Goal: Information Seeking & Learning: Learn about a topic

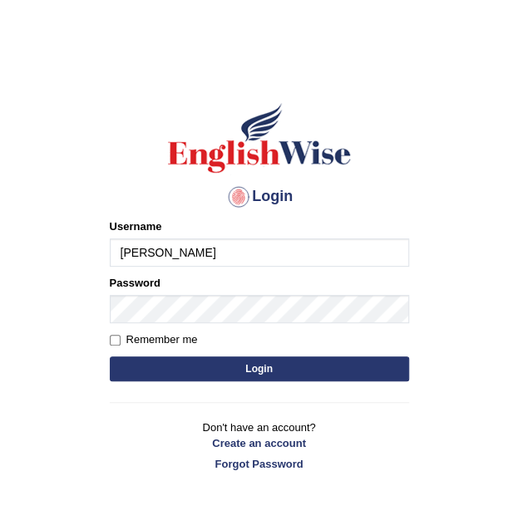
type input "[PERSON_NAME]"
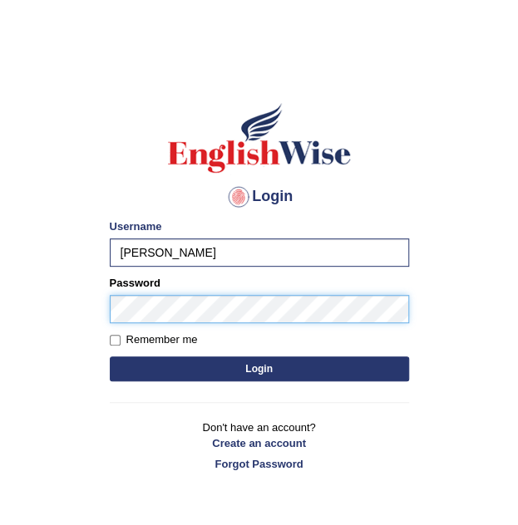
click at [110, 356] on button "Login" at bounding box center [259, 368] width 299 height 25
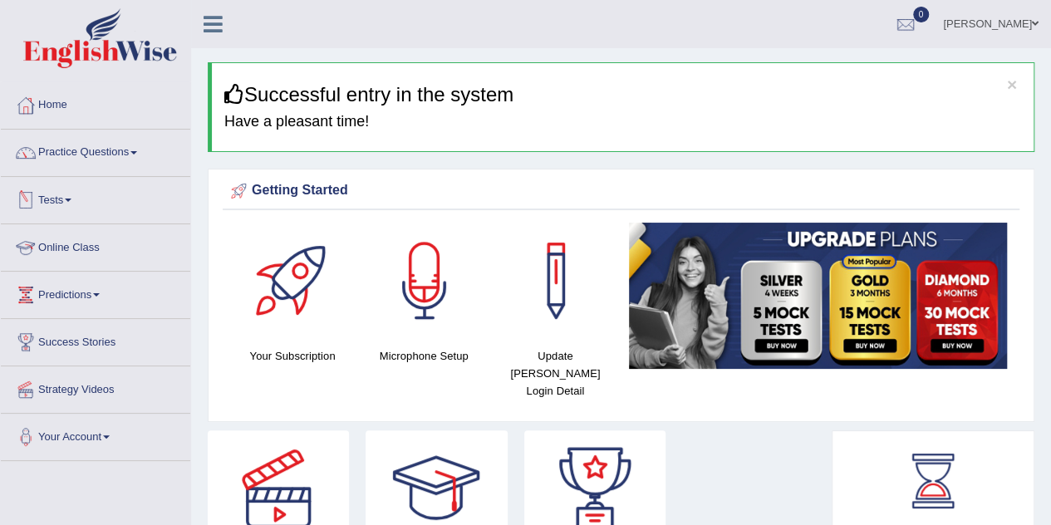
click at [59, 251] on link "Online Class" at bounding box center [95, 245] width 189 height 42
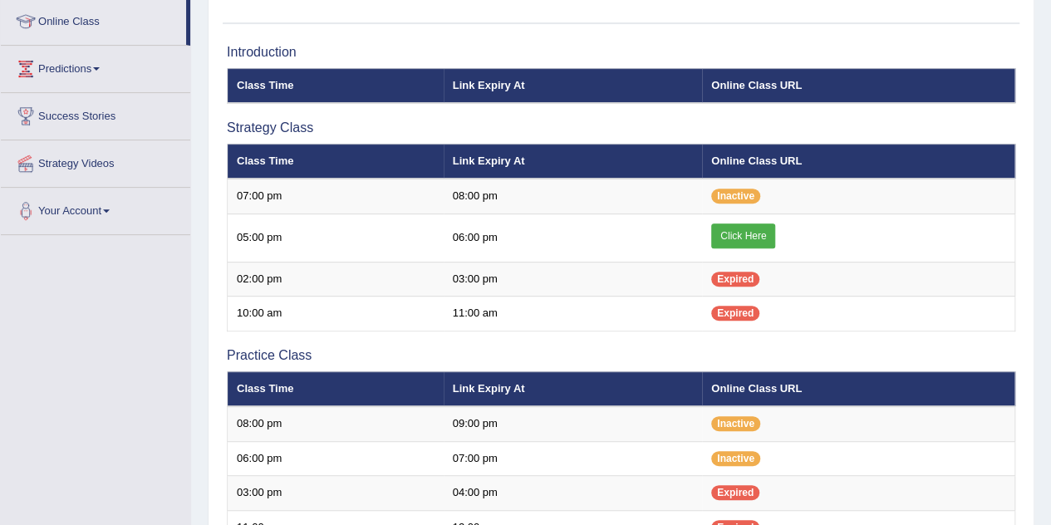
scroll to position [245, 0]
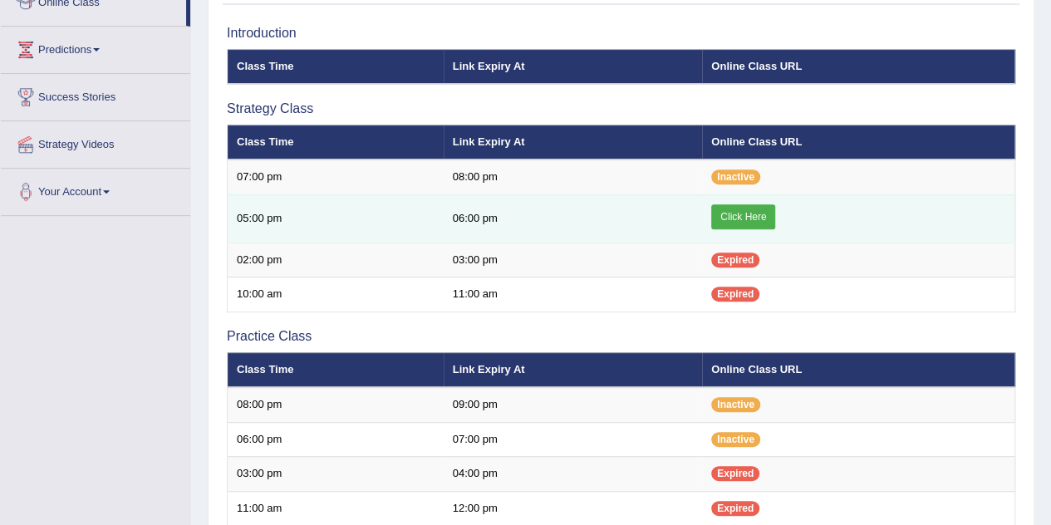
click at [749, 221] on link "Click Here" at bounding box center [743, 216] width 64 height 25
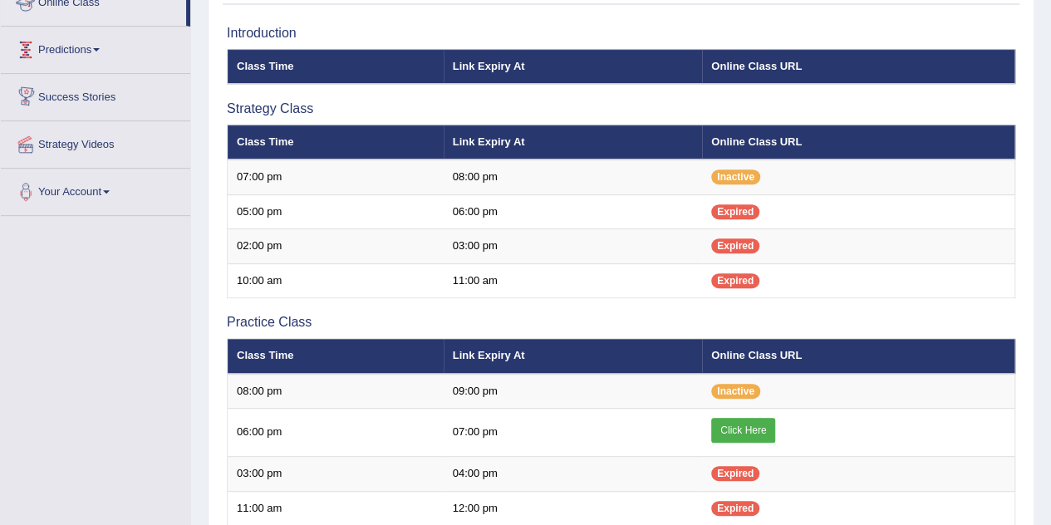
click at [186, 17] on li "Online Class" at bounding box center [95, 2] width 189 height 47
drag, startPoint x: 186, startPoint y: 17, endPoint x: 206, endPoint y: 101, distance: 86.3
click at [206, 101] on div "Toggle navigation Home Practice Questions Speaking Practice Read Aloud Repeat S…" at bounding box center [525, 292] width 1051 height 1075
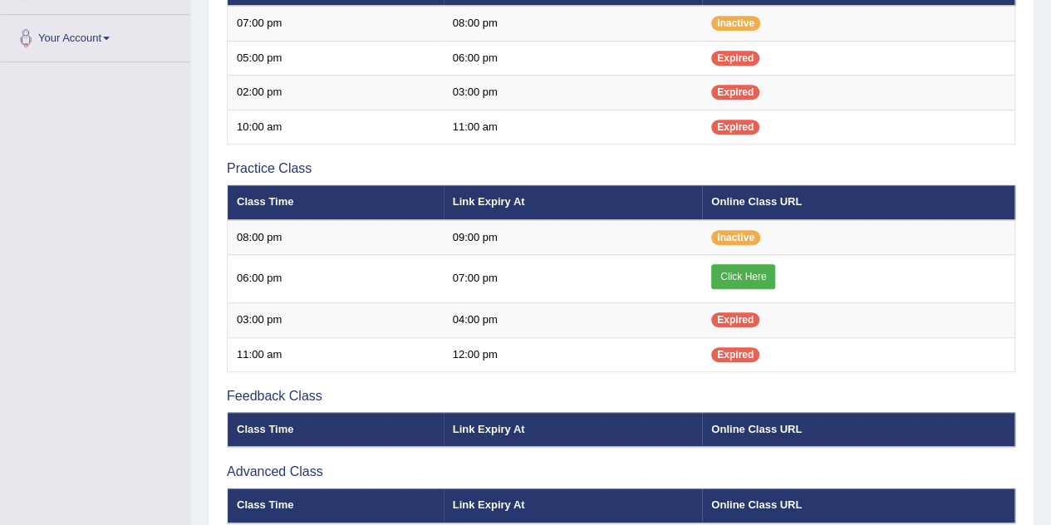
scroll to position [427, 0]
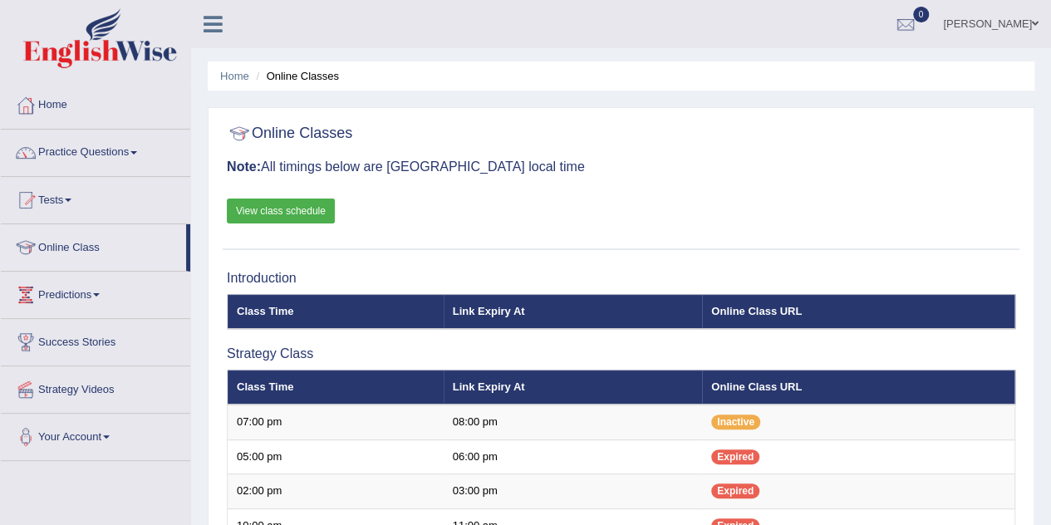
click at [83, 155] on link "Practice Questions" at bounding box center [95, 151] width 189 height 42
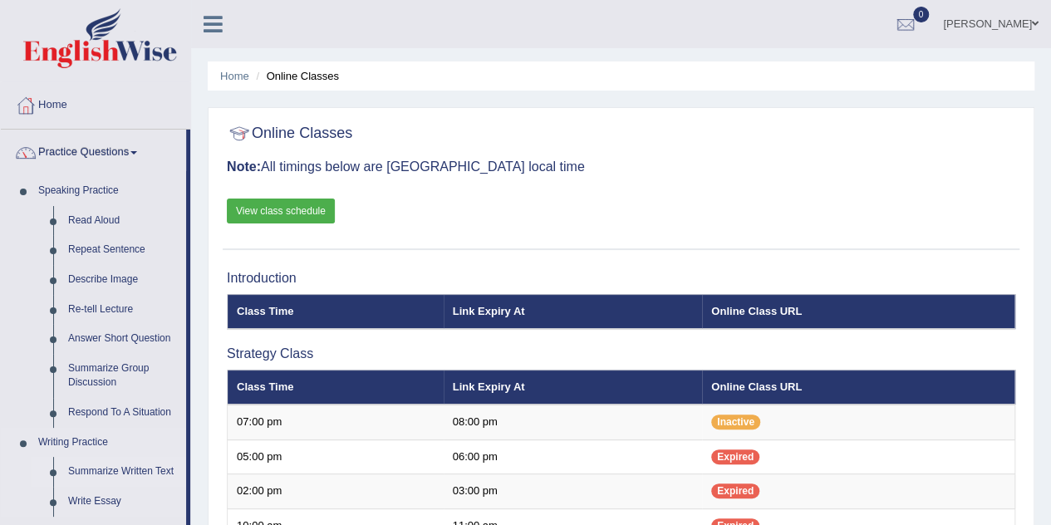
click at [128, 472] on link "Summarize Written Text" at bounding box center [123, 472] width 125 height 30
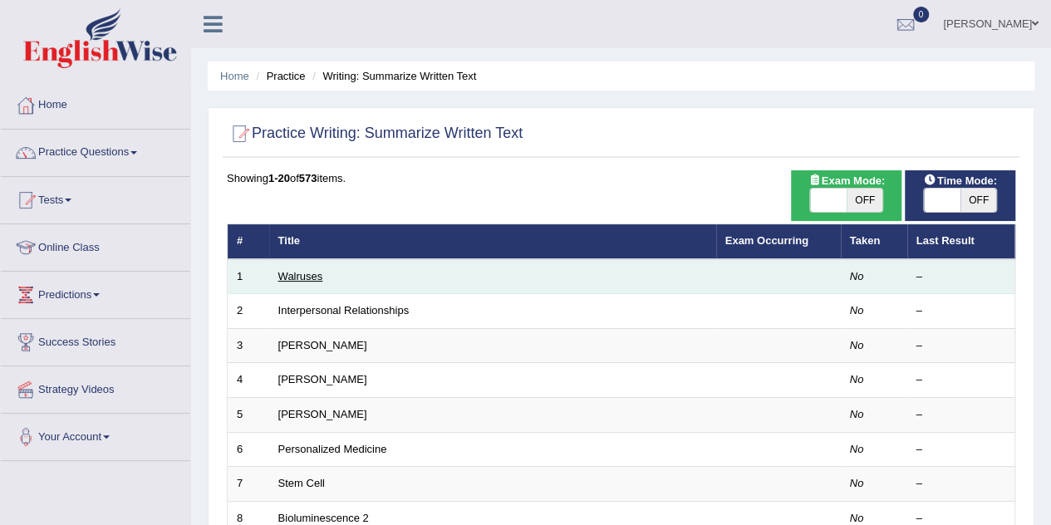
click at [287, 270] on link "Walruses" at bounding box center [300, 276] width 45 height 12
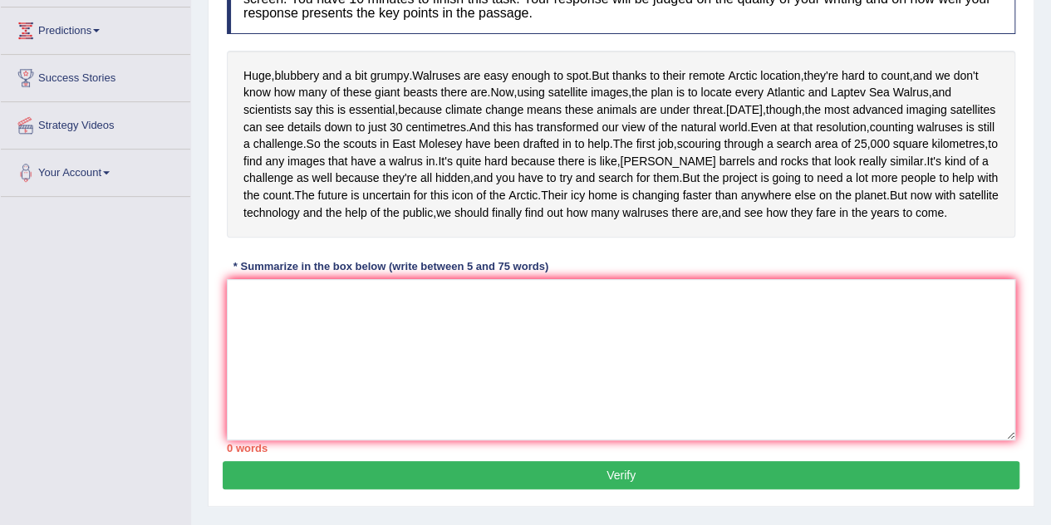
scroll to position [266, 0]
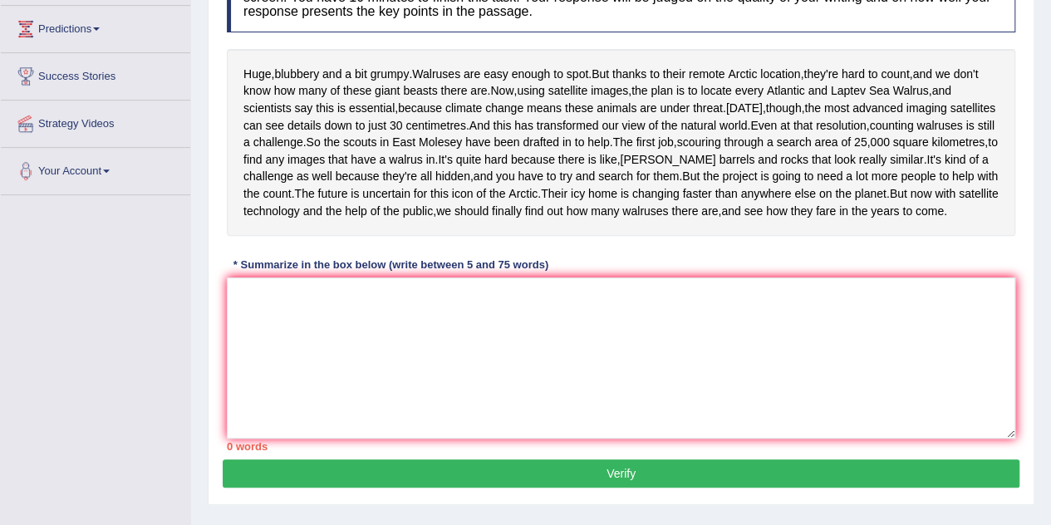
drag, startPoint x: 238, startPoint y: 67, endPoint x: 354, endPoint y: 71, distance: 116.4
click at [354, 71] on div "Huge , blubbery and a bit grumpy . Walruses are easy enough to spot . But thank…" at bounding box center [621, 142] width 788 height 187
click at [332, 72] on span "and" at bounding box center [331, 74] width 19 height 17
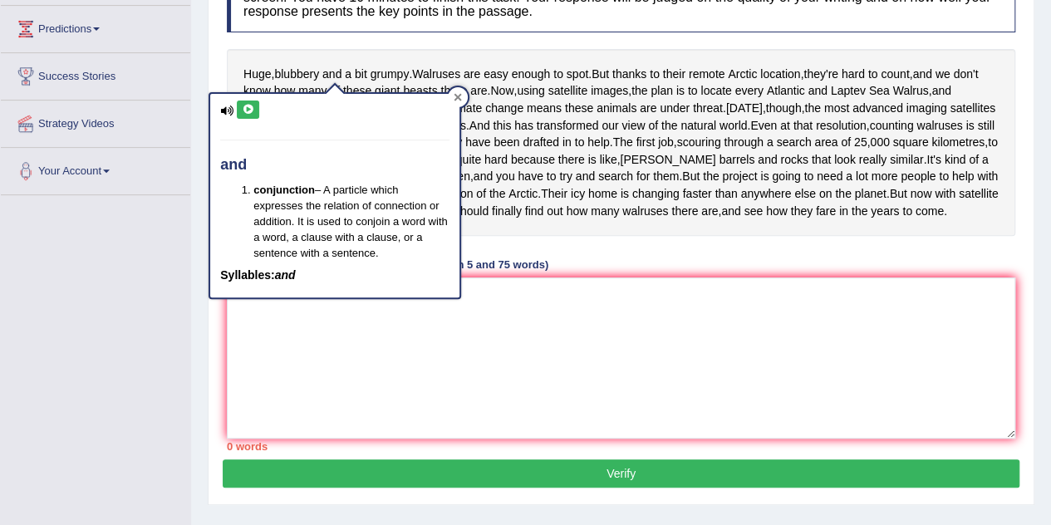
click at [454, 100] on icon at bounding box center [457, 96] width 7 height 7
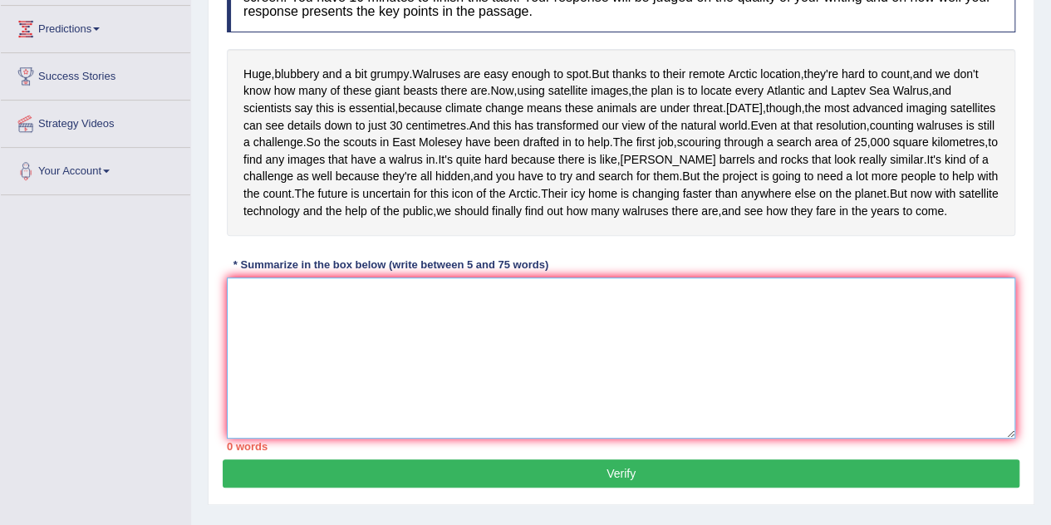
click at [316, 390] on textarea at bounding box center [621, 358] width 788 height 161
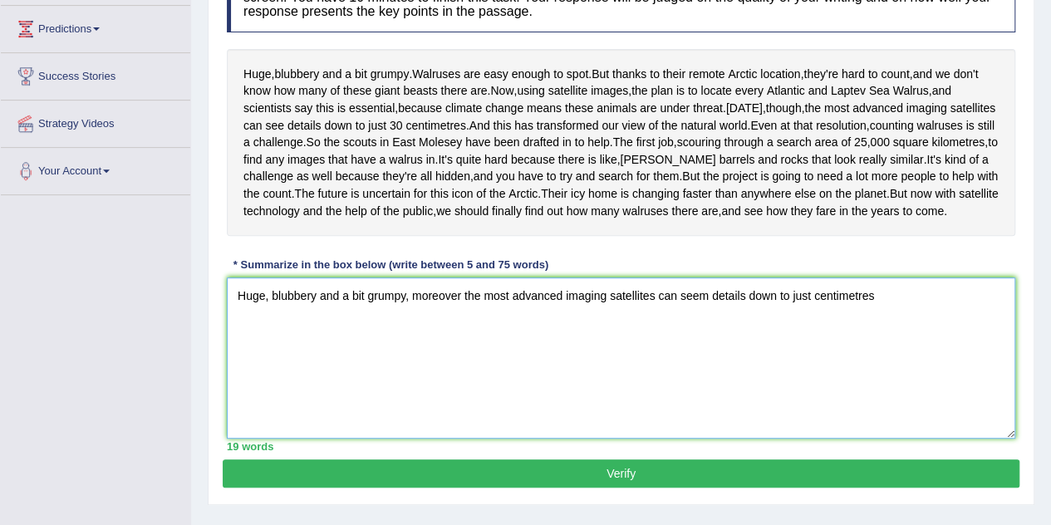
click at [408, 388] on textarea "Huge, blubbery and a bit grumpy, moreover the most advanced imaging satellites …" at bounding box center [621, 358] width 788 height 161
click at [435, 383] on textarea "Huge, blubbery and a bit grumpy, whwre walruses are east enough to spot, moreov…" at bounding box center [621, 358] width 788 height 161
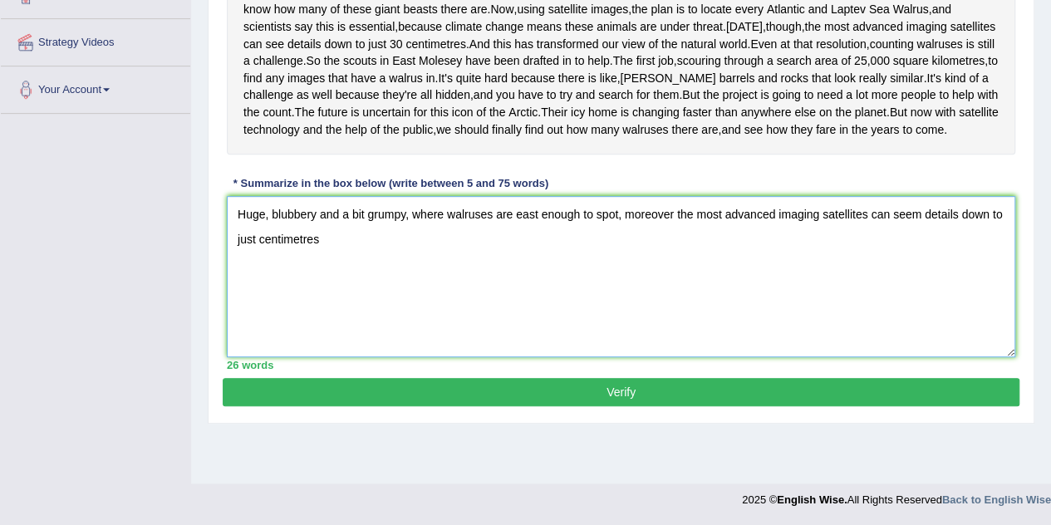
scroll to position [380, 0]
click at [341, 289] on textarea "Huge, blubbery and a bit grumpy, where walruses are east enough to spot, moreov…" at bounding box center [621, 276] width 788 height 161
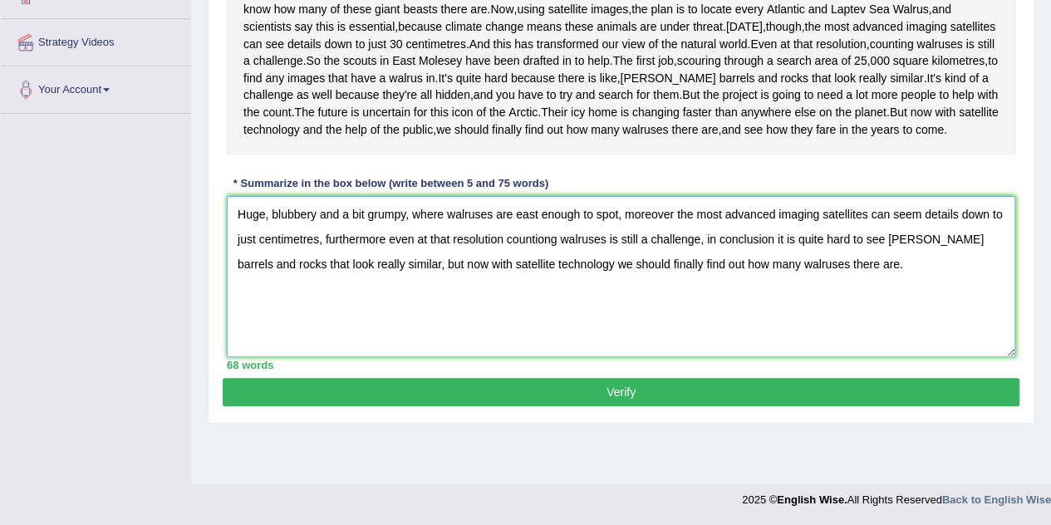
type textarea "Huge, blubbery and a bit grumpy, where walruses are east enough to spot, moreov…"
click at [574, 406] on button "Verify" at bounding box center [621, 392] width 797 height 28
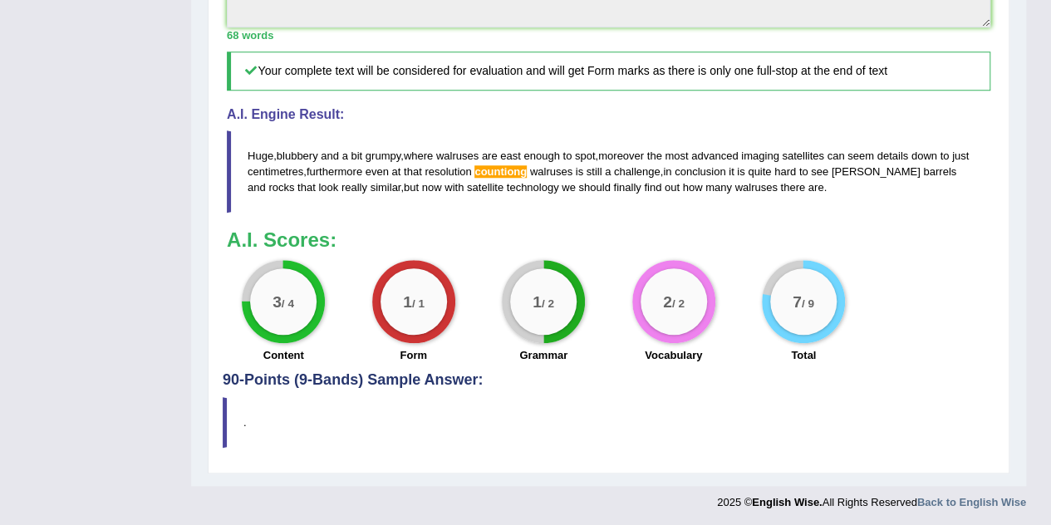
scroll to position [590, 0]
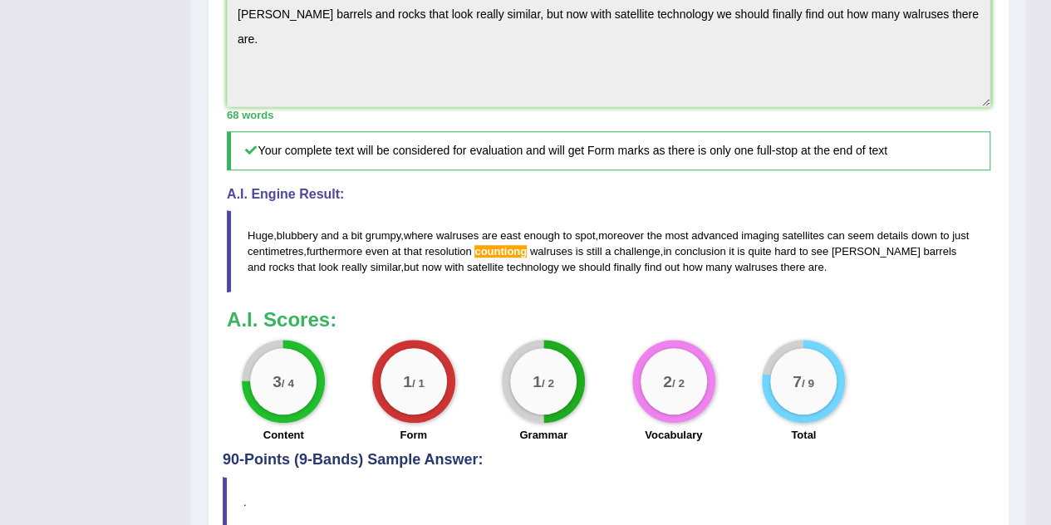
drag, startPoint x: 244, startPoint y: 289, endPoint x: 683, endPoint y: 297, distance: 438.8
click at [683, 292] on blockquote "Huge , blubbery and a bit grumpy , where walruses are east enough to spot , mor…" at bounding box center [609, 251] width 764 height 82
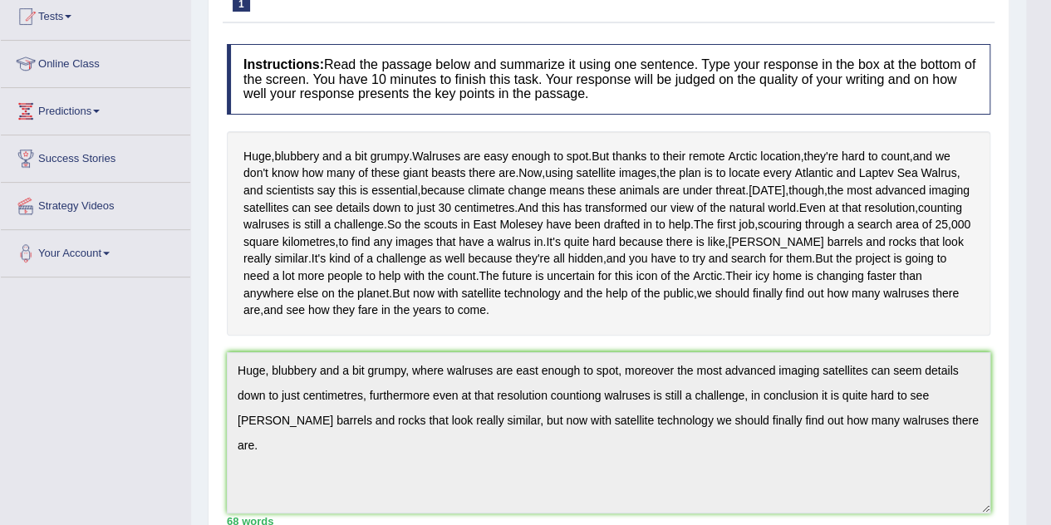
scroll to position [0, 0]
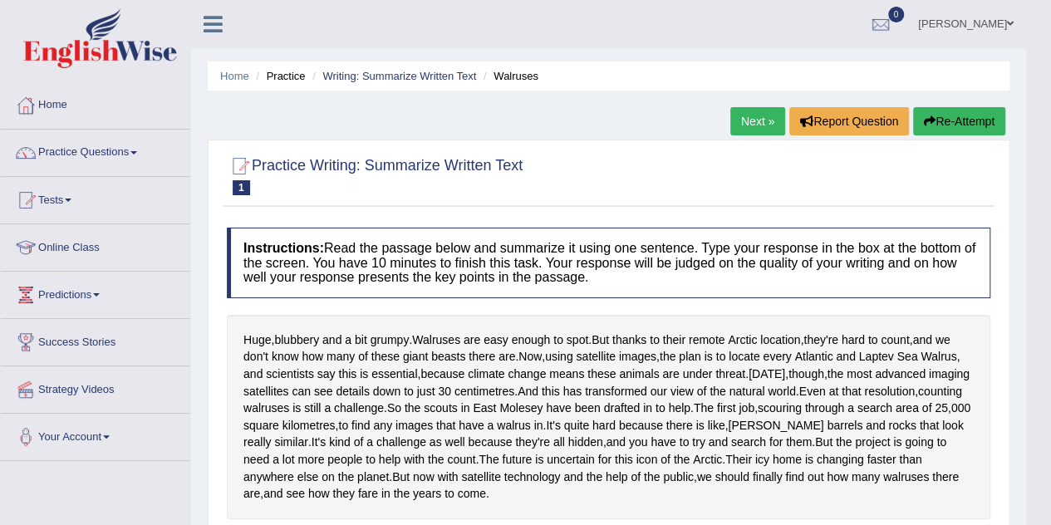
click at [944, 121] on button "Re-Attempt" at bounding box center [959, 121] width 92 height 28
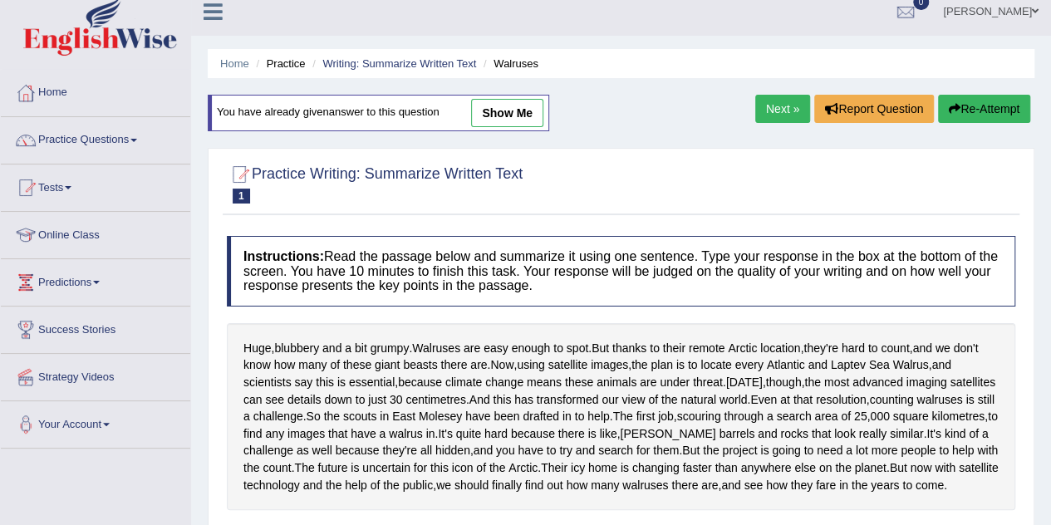
scroll to position [7, 0]
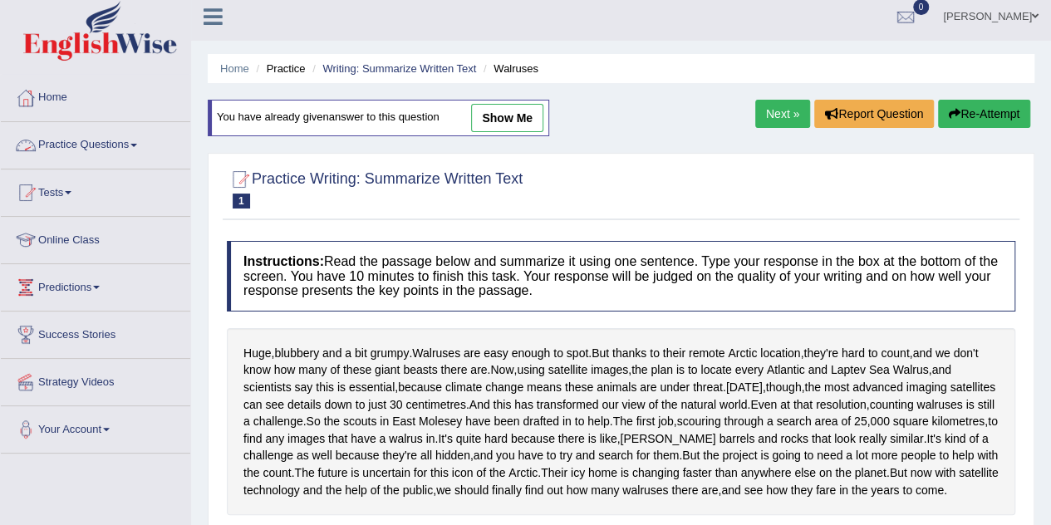
click at [531, 112] on link "show me" at bounding box center [507, 118] width 72 height 28
type textarea "Huge, blubbery and a bit grumpy, where walruses are east enough to spot, moreov…"
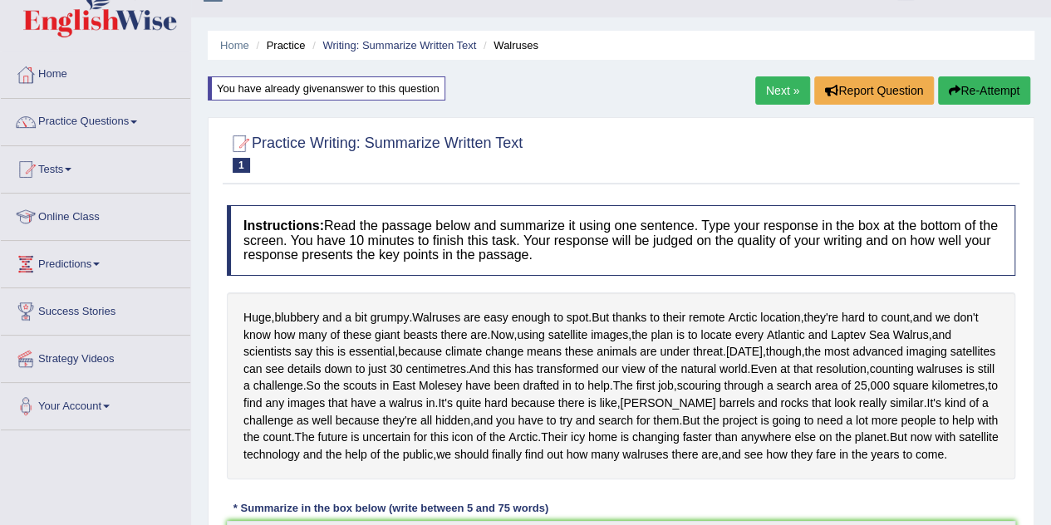
scroll to position [0, 0]
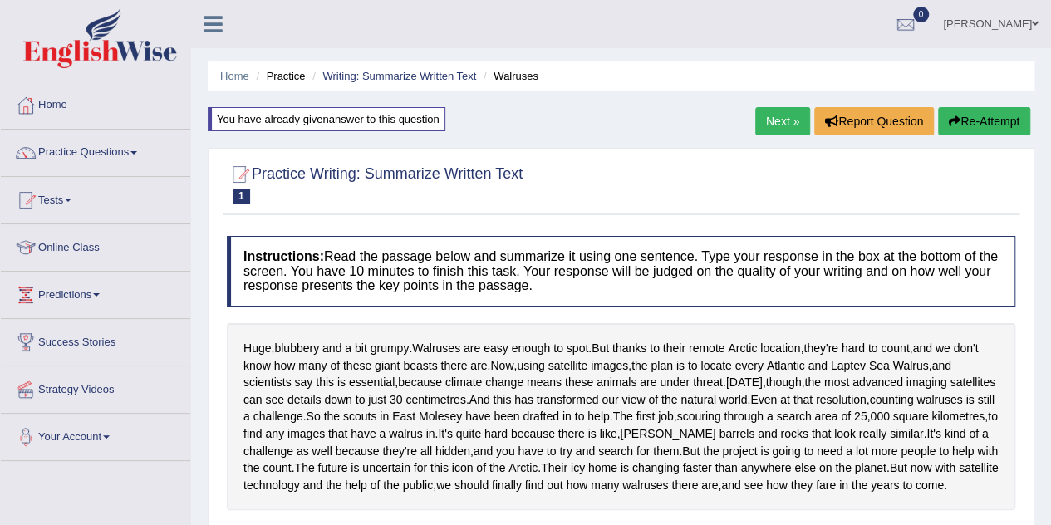
click at [969, 117] on button "Re-Attempt" at bounding box center [984, 121] width 92 height 28
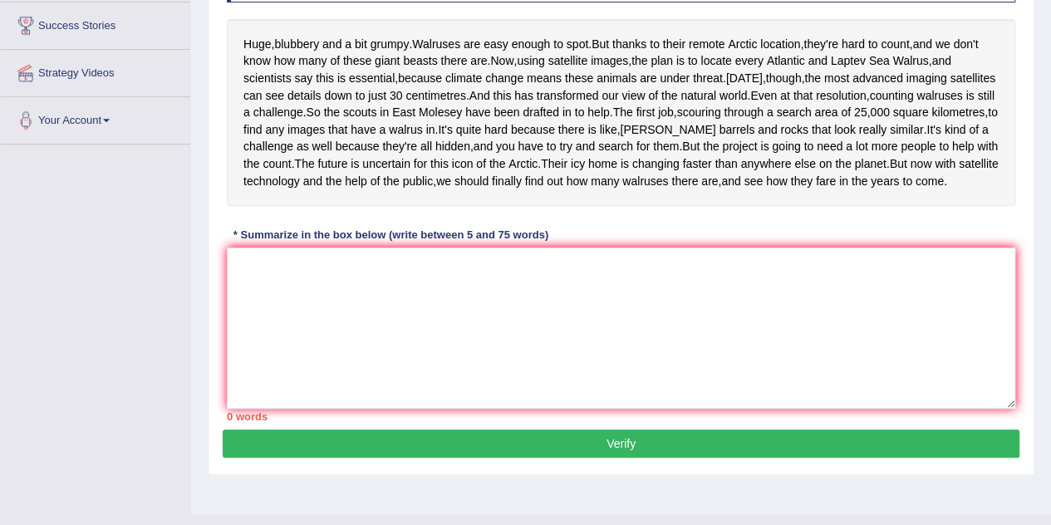
scroll to position [315, 0]
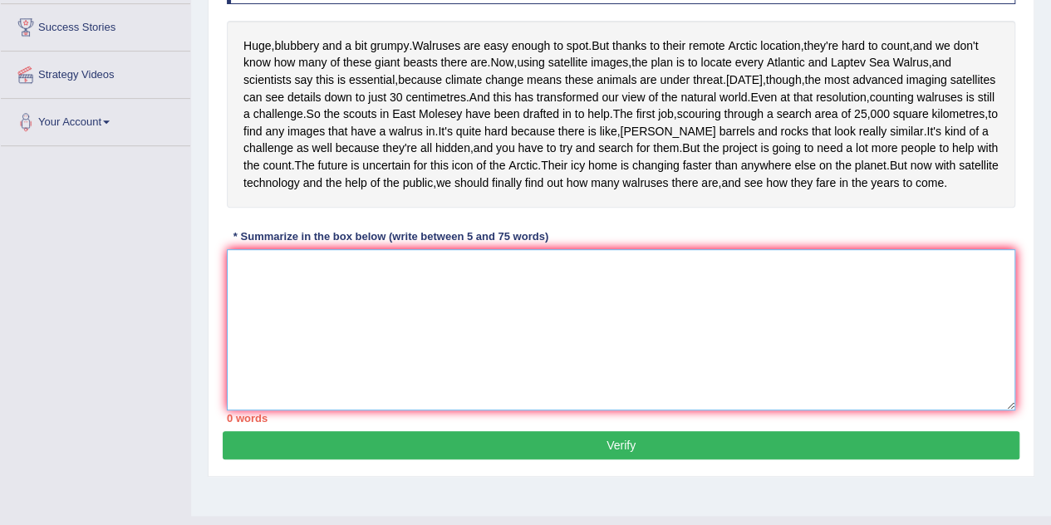
click at [488, 385] on textarea at bounding box center [621, 329] width 788 height 161
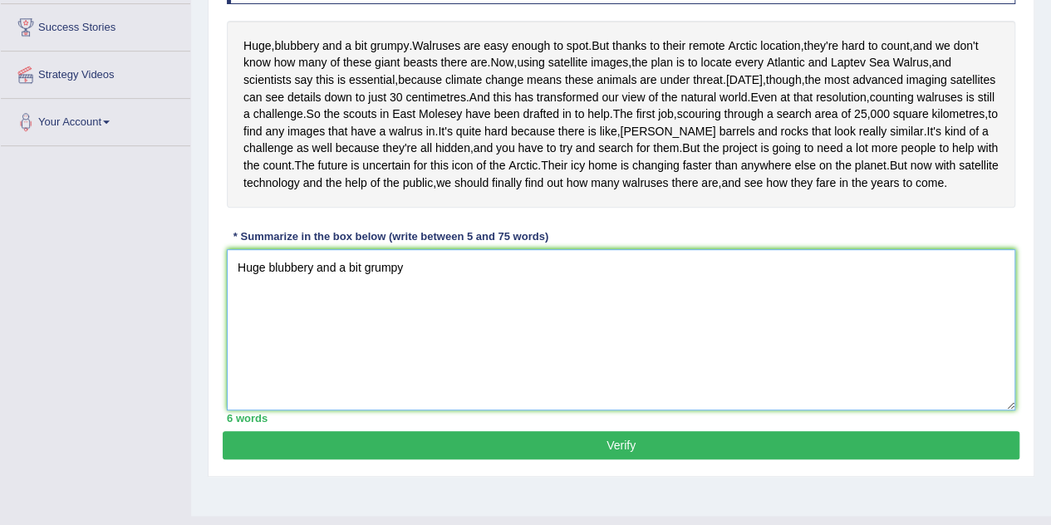
click at [334, 353] on textarea "Huge blubbery and a bit grumpy" at bounding box center [621, 329] width 788 height 161
click at [396, 345] on textarea "Huge blubbery, a bit grumpy" at bounding box center [621, 329] width 788 height 161
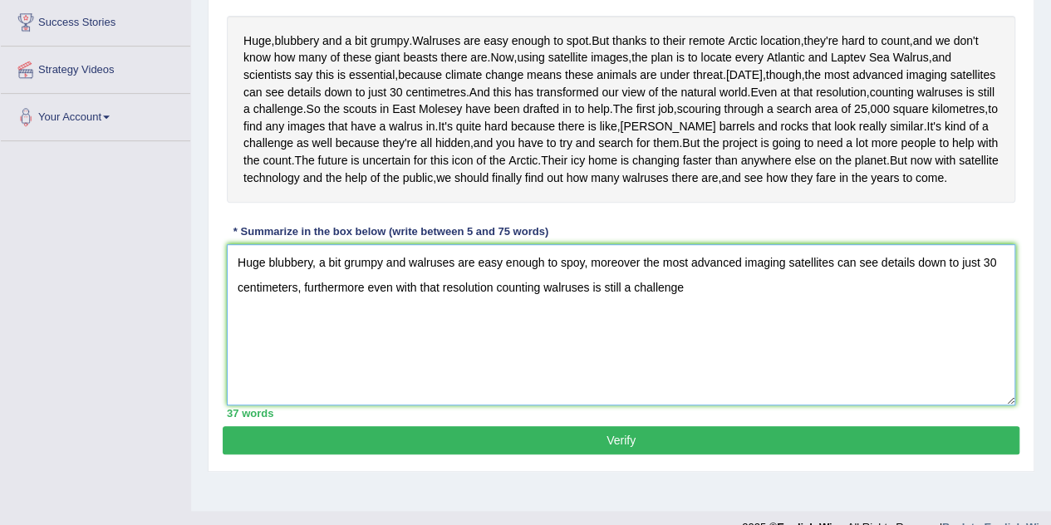
scroll to position [292, 0]
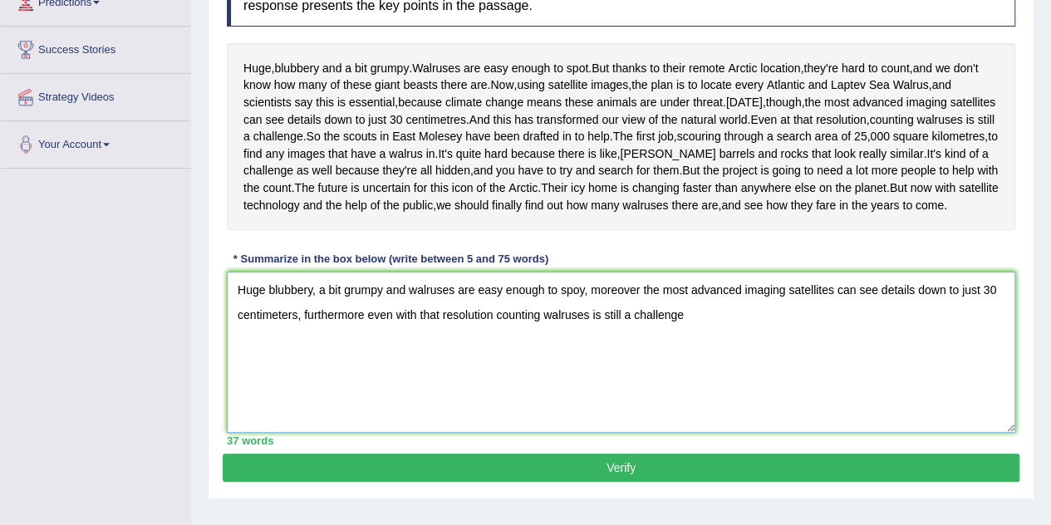
click at [588, 380] on textarea "Huge blubbery, a bit grumpy and walruses are easy enough to spoy, moreover the …" at bounding box center [621, 352] width 788 height 161
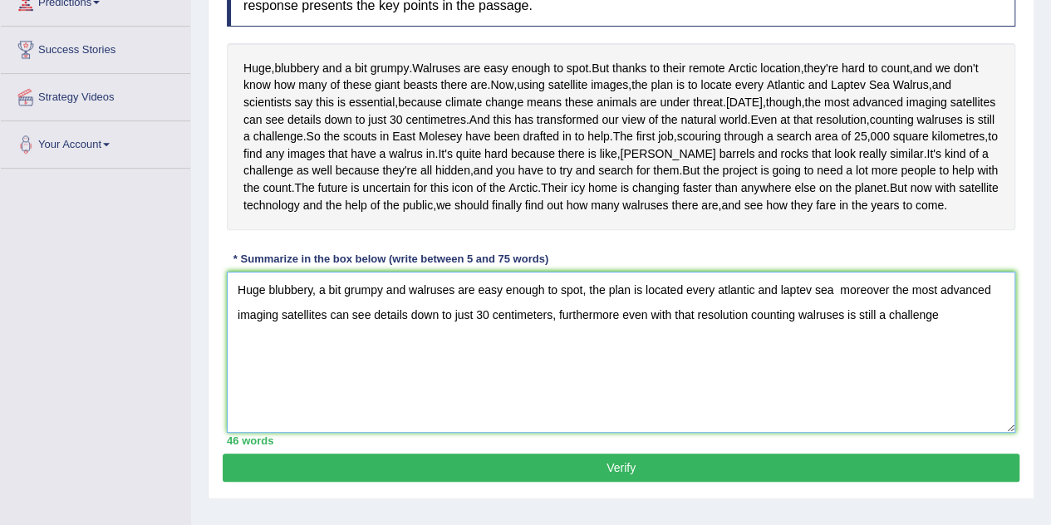
drag, startPoint x: 588, startPoint y: 376, endPoint x: 577, endPoint y: 394, distance: 21.7
click at [577, 394] on textarea "Huge blubbery, a bit grumpy and walruses are easy enough to spot, the plan is l…" at bounding box center [621, 352] width 788 height 161
click at [701, 425] on textarea "Huge blubbery, a bit grumpy and walruses are easy enough to spot, the plan is l…" at bounding box center [621, 352] width 788 height 161
click at [832, 371] on textarea "Huge blubbery, a bit grumpy and walruses are easy enough to spot, the plan is l…" at bounding box center [621, 352] width 788 height 161
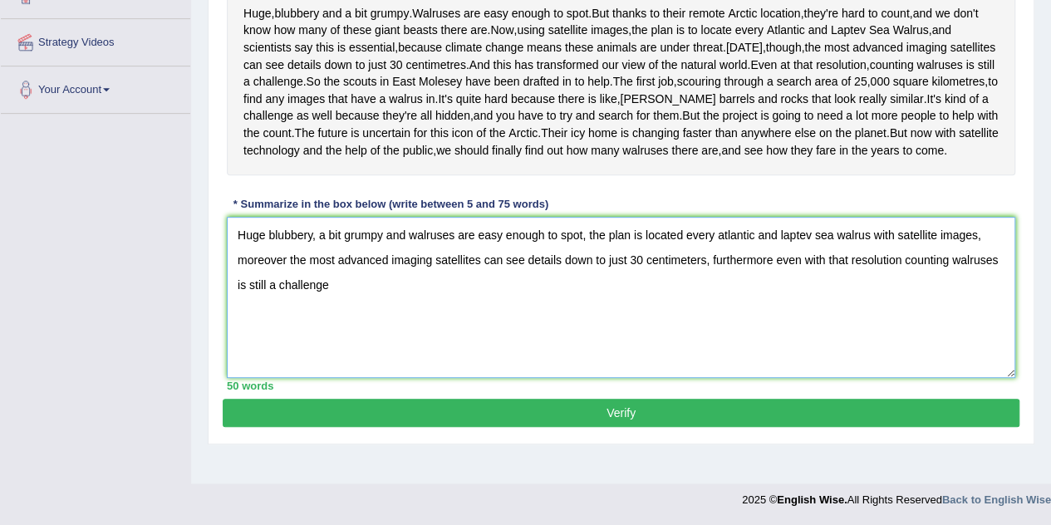
scroll to position [396, 0]
click at [366, 320] on textarea "Huge blubbery, a bit grumpy and walruses are easy enough to spot, the plan is l…" at bounding box center [621, 297] width 788 height 161
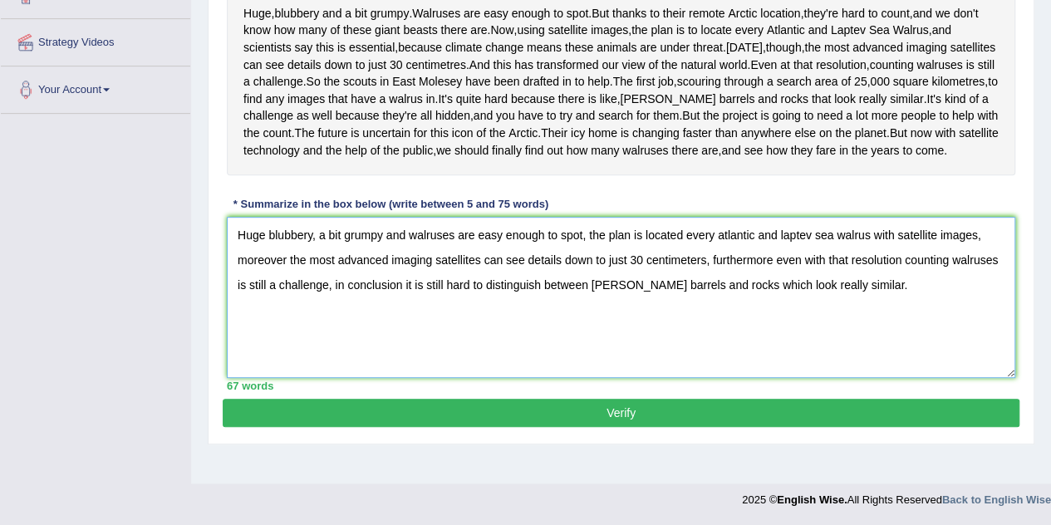
drag, startPoint x: 866, startPoint y: 317, endPoint x: 189, endPoint y: 258, distance: 679.8
click at [189, 258] on div "Toggle navigation Home Practice Questions Speaking Practice Read Aloud Repeat S…" at bounding box center [525, 85] width 1051 height 864
type textarea "Huge blubbery, a bit grumpy and walruses are easy enough to spot, the plan is l…"
click at [595, 427] on button "Verify" at bounding box center [621, 413] width 797 height 28
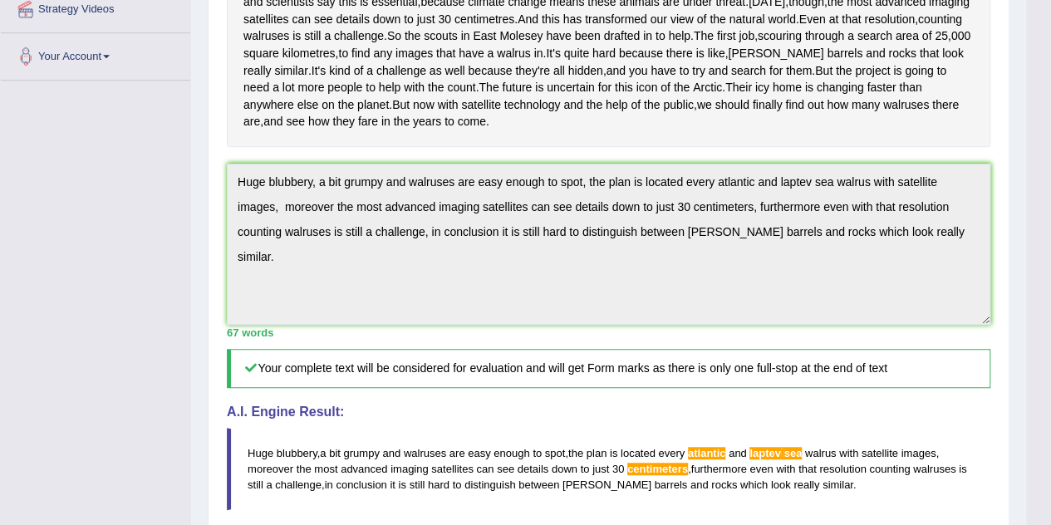
drag, startPoint x: 1055, startPoint y: 250, endPoint x: 1063, endPoint y: 420, distance: 169.7
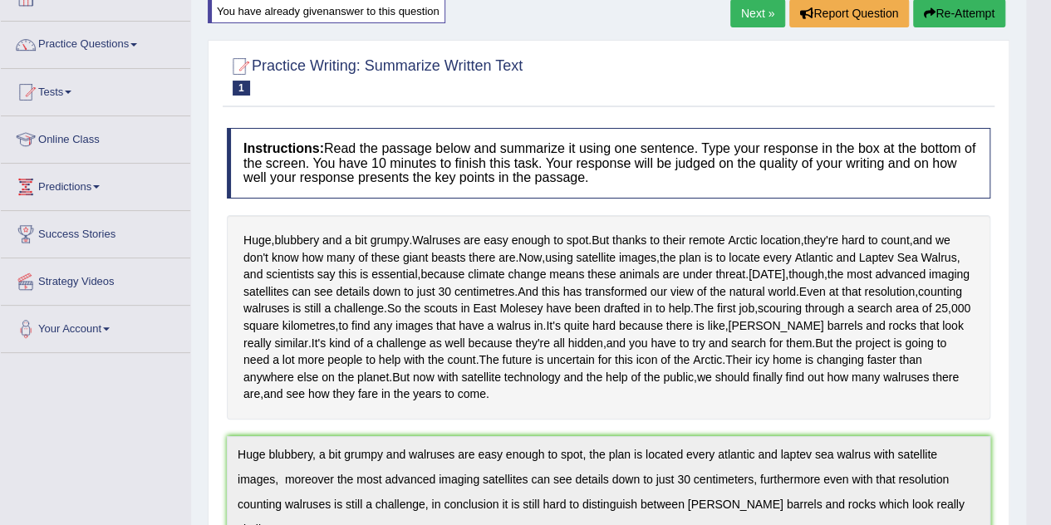
scroll to position [91, 0]
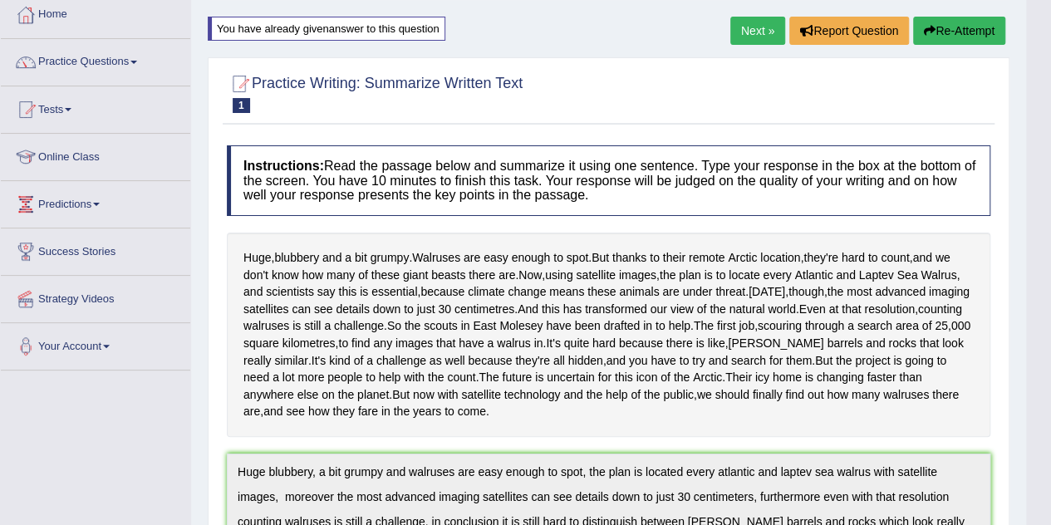
click at [965, 22] on button "Re-Attempt" at bounding box center [959, 31] width 92 height 28
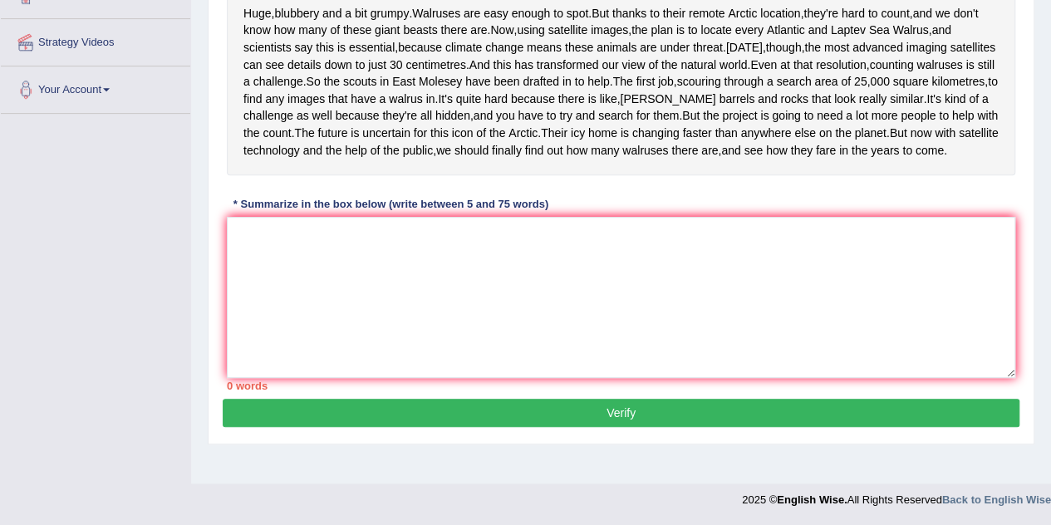
scroll to position [402, 0]
click at [654, 327] on textarea at bounding box center [621, 297] width 788 height 161
paste textarea "Huge blubbery, a bit grumpy and walruses are easy enough to spot, the plan is l…"
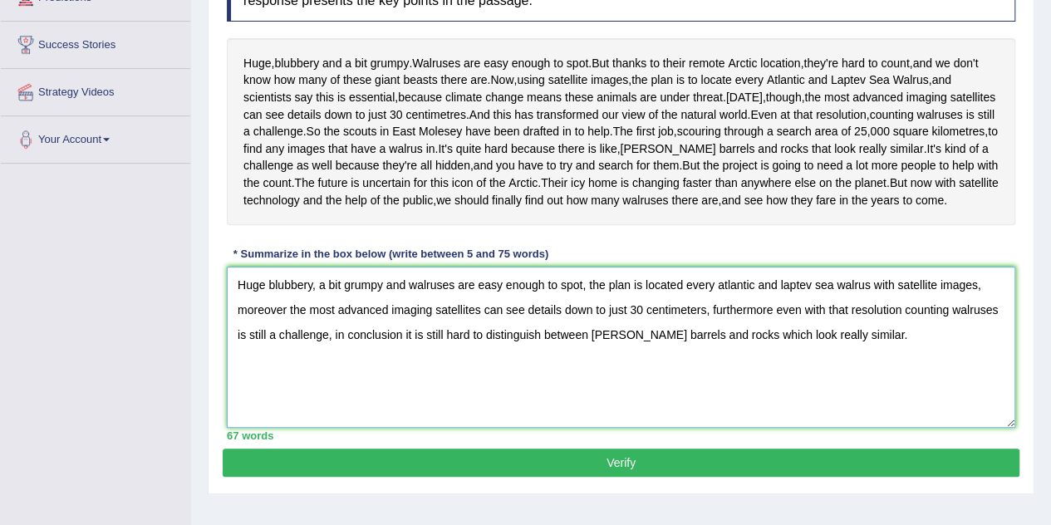
scroll to position [316, 0]
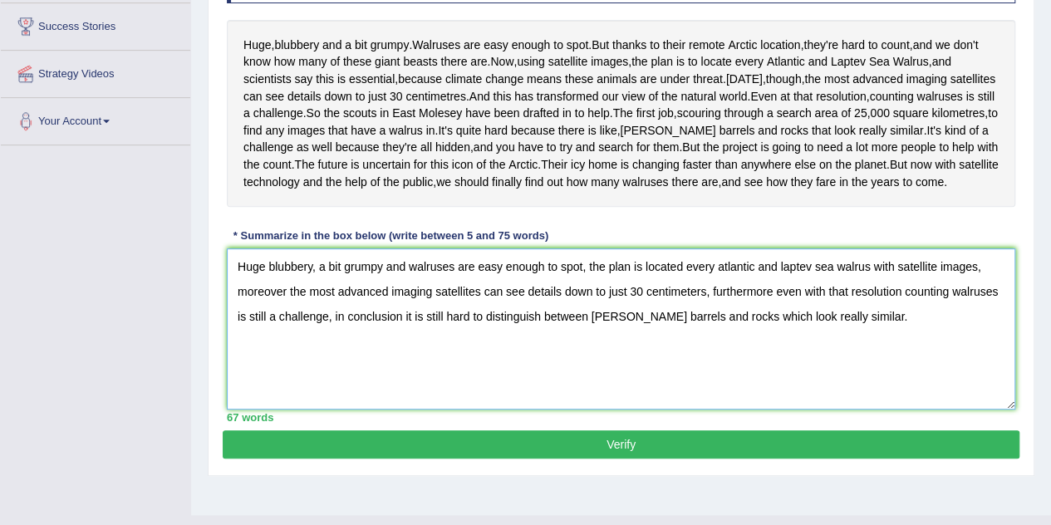
click at [803, 350] on textarea "Huge blubbery, a bit grumpy and walruses are easy enough to spot, the plan is l…" at bounding box center [621, 328] width 788 height 161
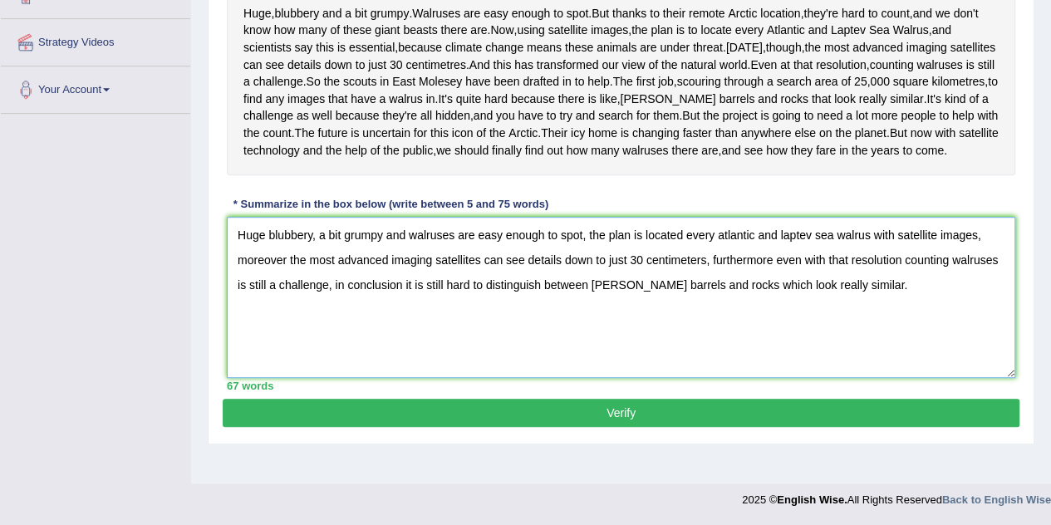
scroll to position [402, 0]
type textarea "Huge blubbery, a bit grumpy and walruses are easy enough to spot, the plan is l…"
click at [649, 427] on button "Verify" at bounding box center [621, 413] width 797 height 28
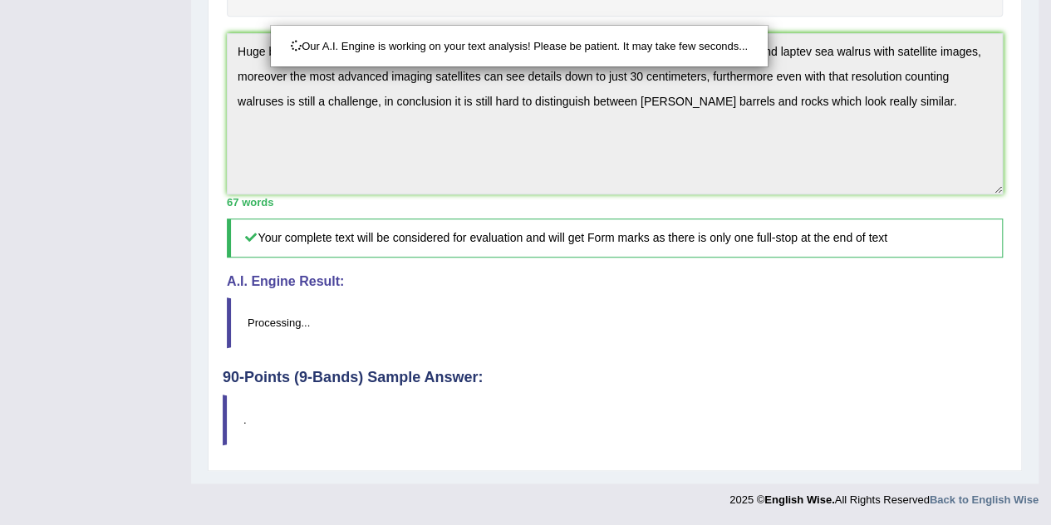
scroll to position [575, 0]
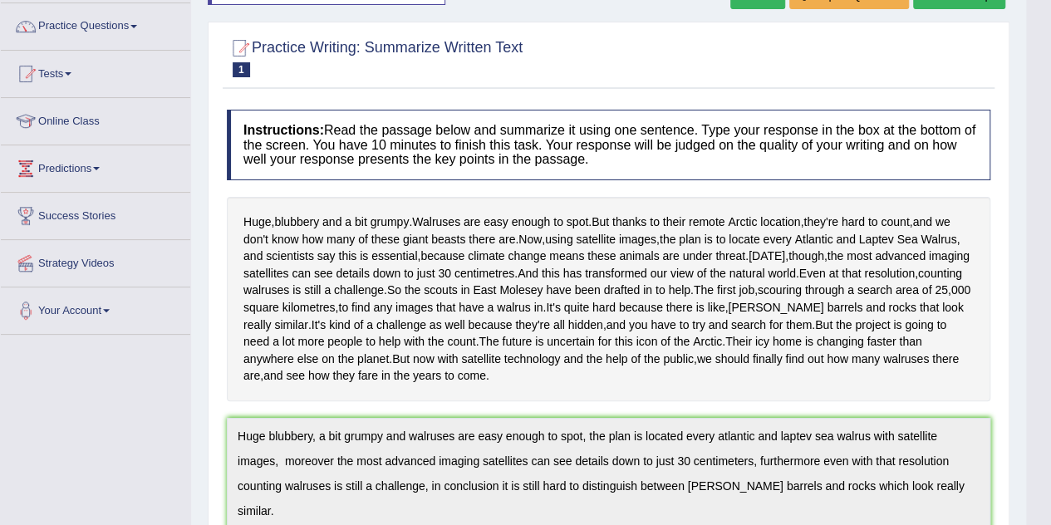
drag, startPoint x: 1063, startPoint y: 267, endPoint x: 1063, endPoint y: 204, distance: 63.1
click at [1050, 204] on html "Toggle navigation Home Practice Questions Speaking Practice Read Aloud Repeat S…" at bounding box center [525, 136] width 1051 height 525
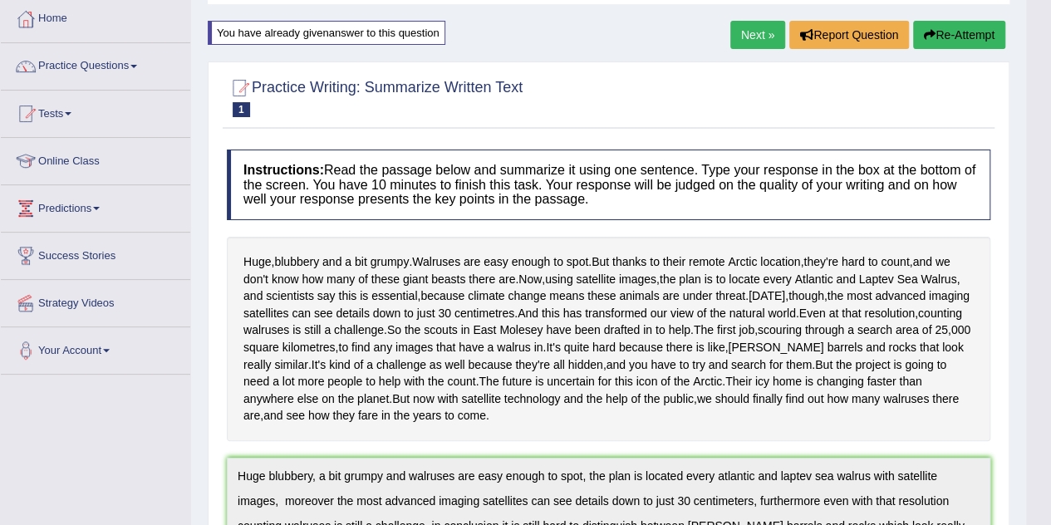
click at [957, 37] on button "Re-Attempt" at bounding box center [959, 35] width 92 height 28
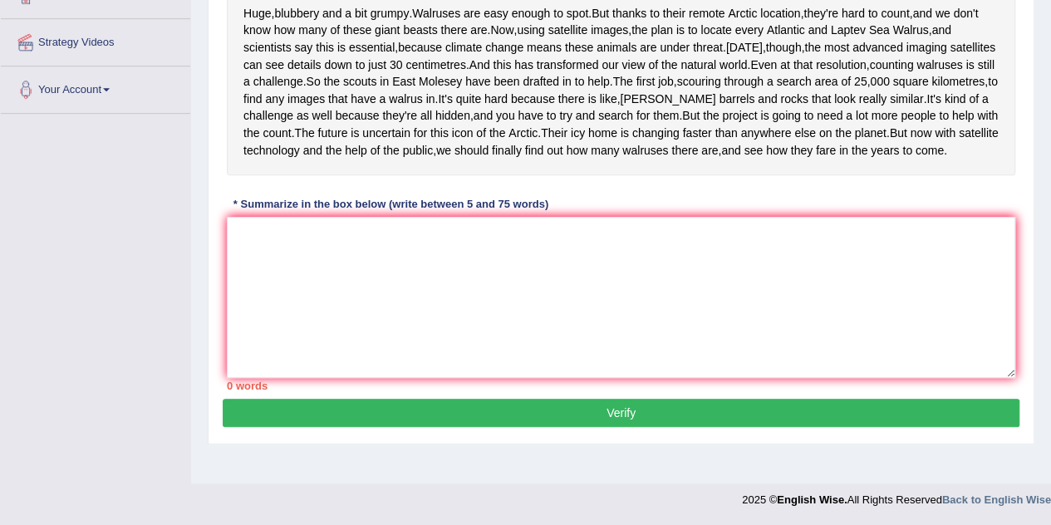
scroll to position [377, 0]
click at [669, 375] on textarea at bounding box center [621, 297] width 788 height 161
paste textarea "Huge blubbery, a bit grumpy and walruses are easy enough to spot, the plan is l…"
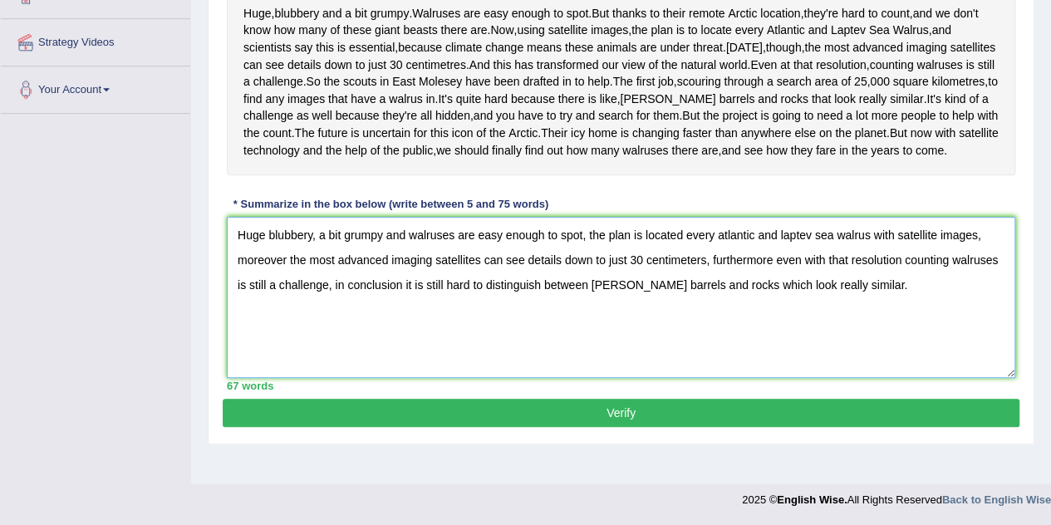
click at [691, 321] on textarea "Huge blubbery, a bit grumpy and walruses are easy enough to spot, the plan is l…" at bounding box center [621, 297] width 788 height 161
click at [722, 290] on textarea "Huge blubbery, a bit grumpy and walruses are easy enough to spot, the plan is l…" at bounding box center [621, 297] width 788 height 161
click at [782, 292] on textarea "Huge blubbery, a bit grumpy and walruses are easy enough to spot, the plan is l…" at bounding box center [621, 297] width 788 height 161
type textarea "Huge blubbery, a bit grumpy and walruses are easy enough to spot, the plan is l…"
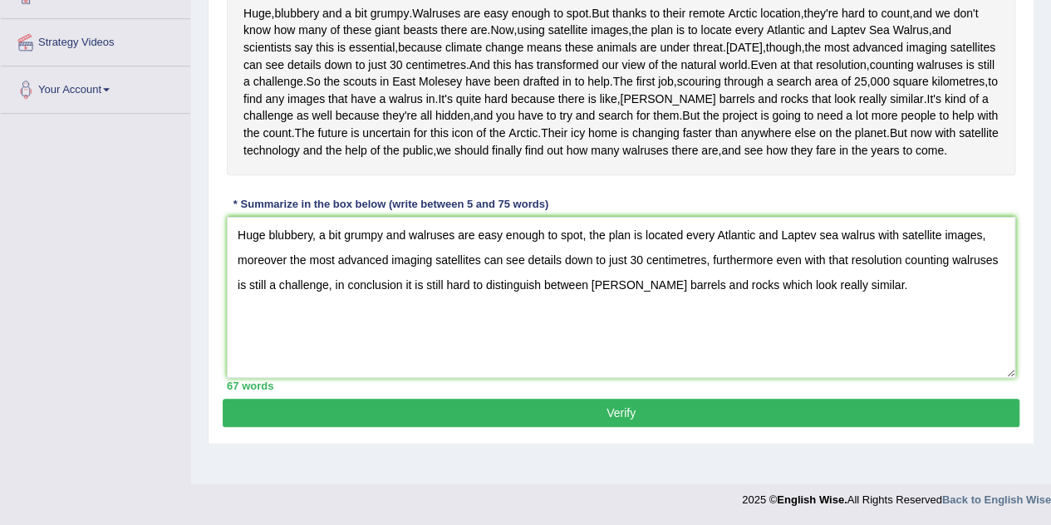
click at [622, 427] on button "Verify" at bounding box center [621, 413] width 797 height 28
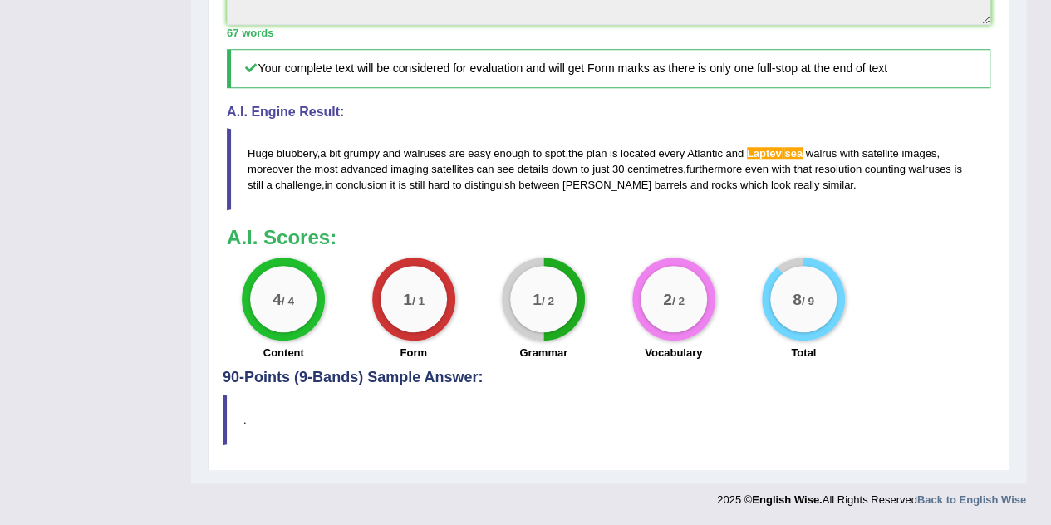
scroll to position [744, 0]
drag, startPoint x: 1063, startPoint y: 220, endPoint x: 1063, endPoint y: 525, distance: 304.9
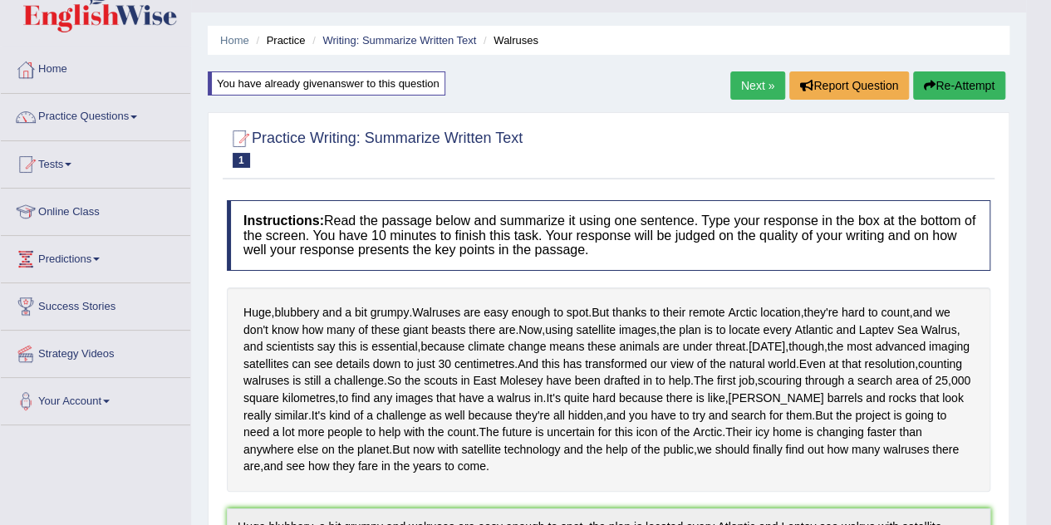
scroll to position [0, 0]
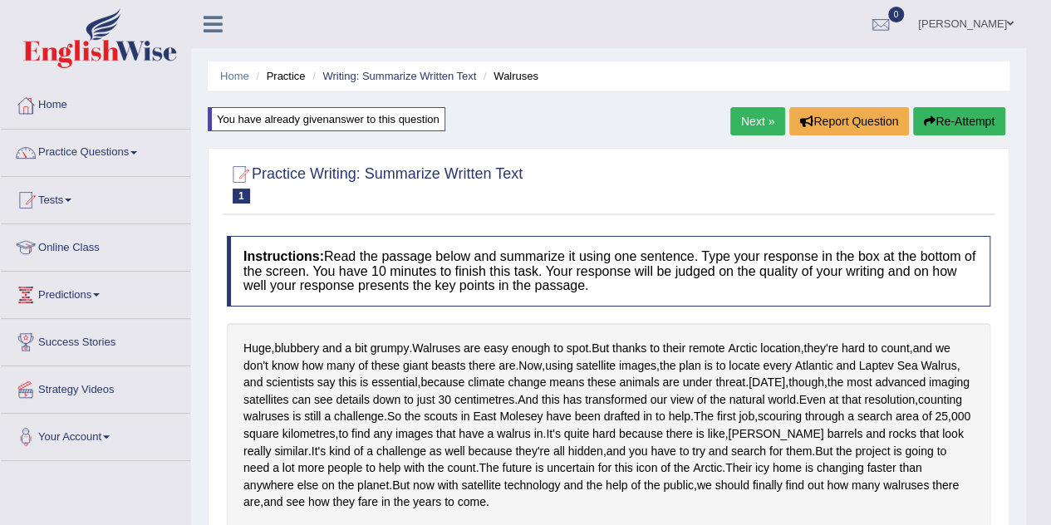
click at [749, 116] on link "Next »" at bounding box center [757, 121] width 55 height 28
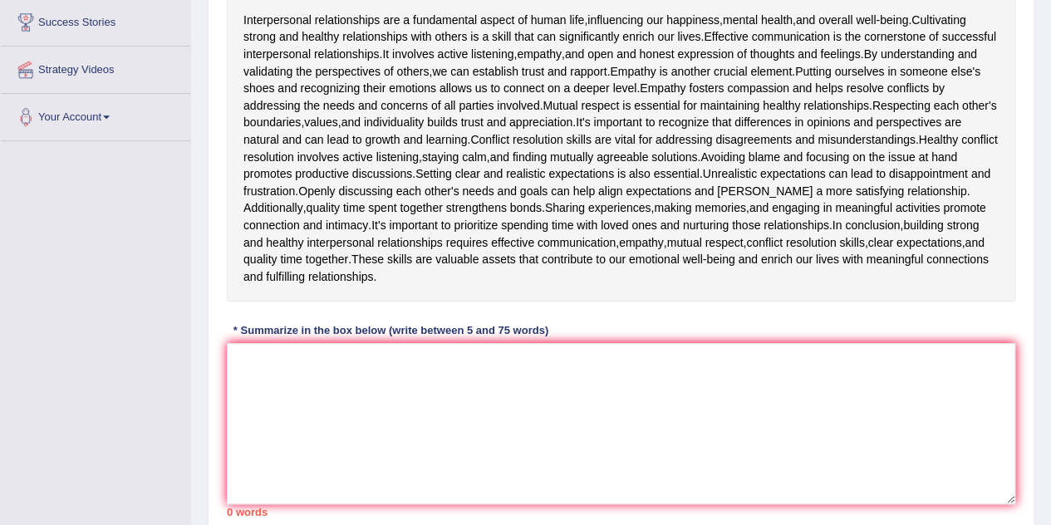
scroll to position [313, 0]
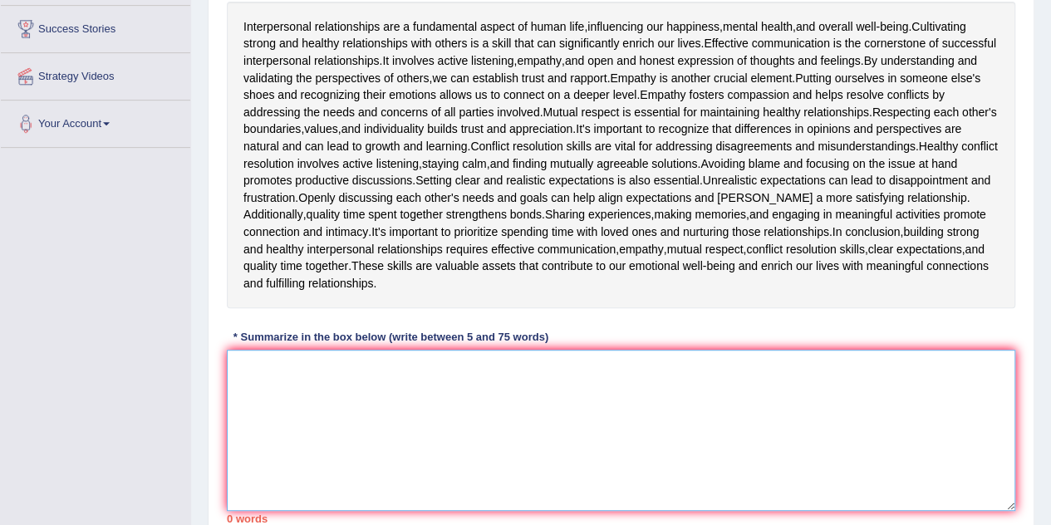
click at [429, 383] on textarea at bounding box center [621, 430] width 788 height 161
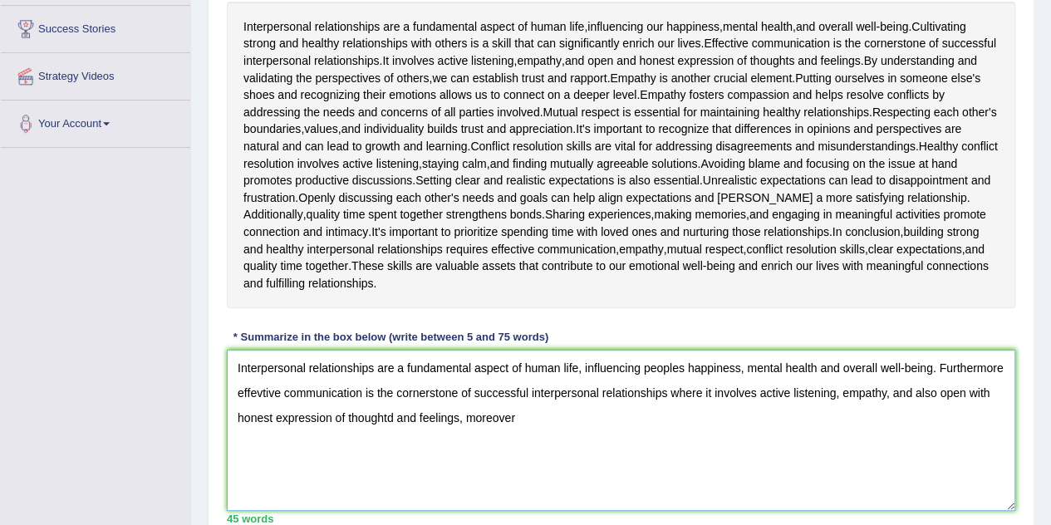
click at [399, 415] on textarea "Interpersonal relationships are a fundamental aspect of human life, influencing…" at bounding box center [621, 430] width 788 height 161
click at [542, 425] on textarea "Interpersonal relationships are a fundamental aspect of human life, influencing…" at bounding box center [621, 430] width 788 height 161
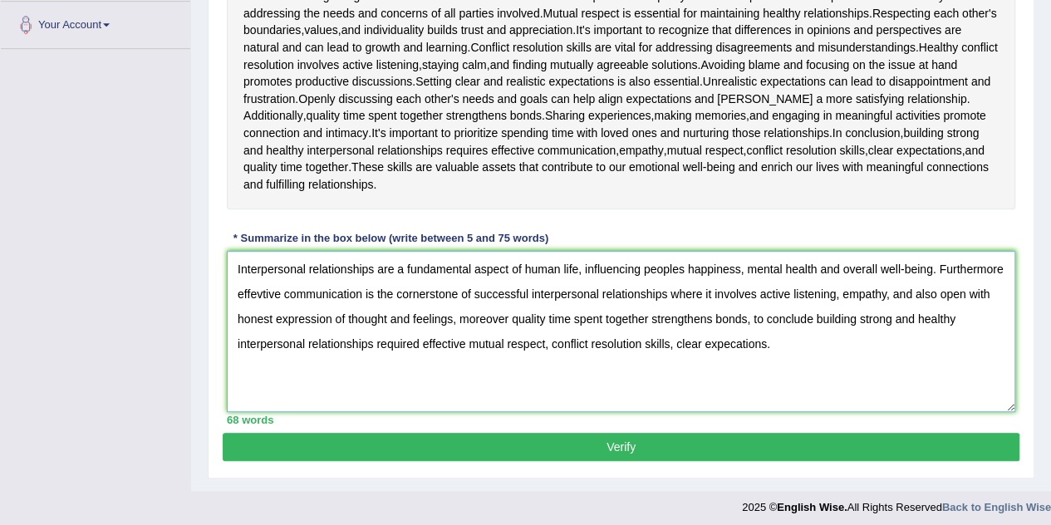
scroll to position [416, 0]
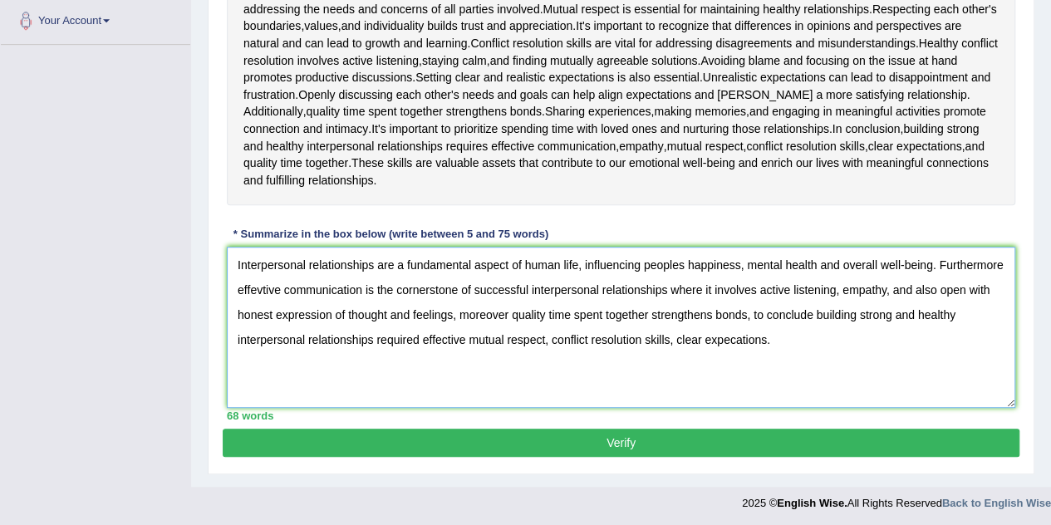
type textarea "Interpersonal relationships are a fundamental aspect of human life, influencing…"
click at [671, 434] on button "Verify" at bounding box center [621, 443] width 797 height 28
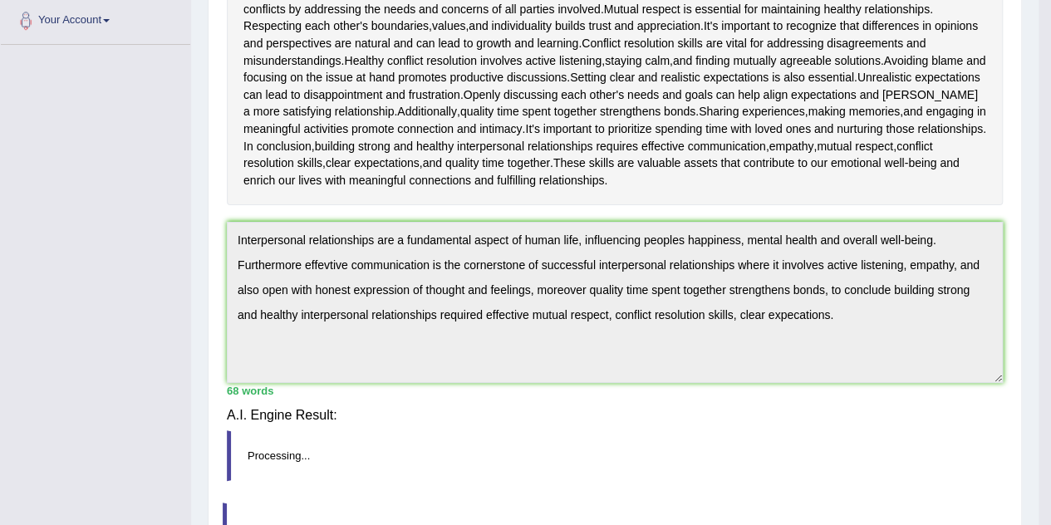
scroll to position [407, 0]
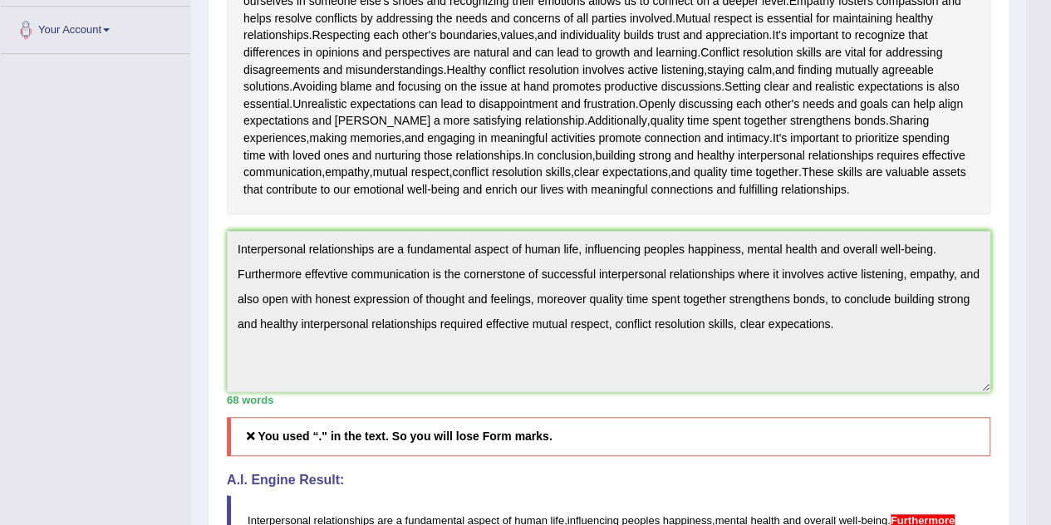
drag, startPoint x: 1052, startPoint y: 272, endPoint x: 1063, endPoint y: 335, distance: 64.1
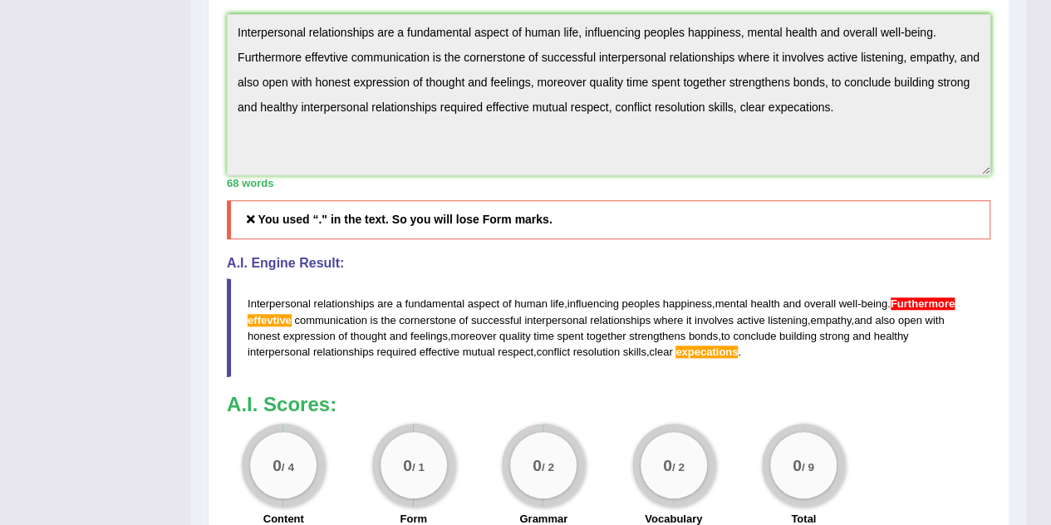
scroll to position [610, 0]
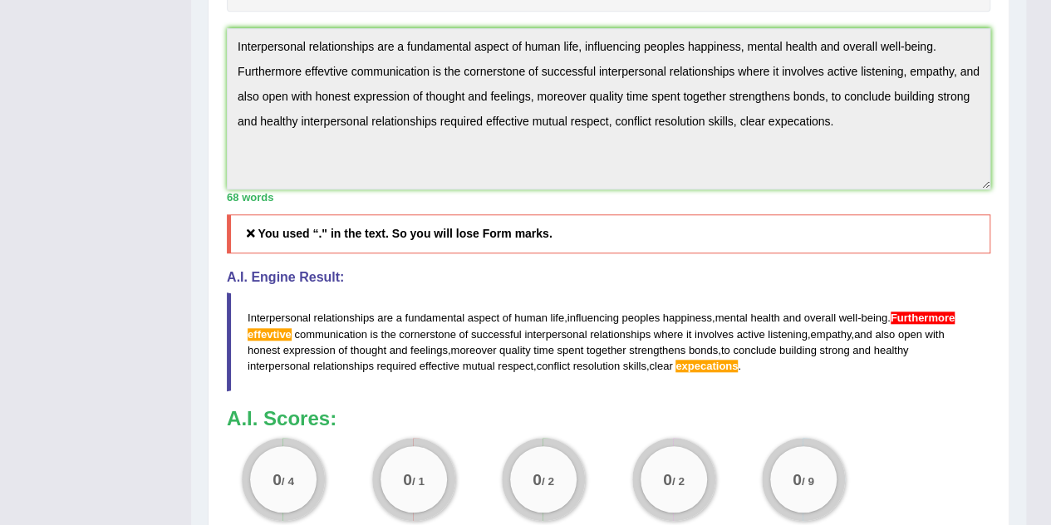
drag, startPoint x: 248, startPoint y: 315, endPoint x: 503, endPoint y: 366, distance: 259.2
click at [503, 366] on blockquote "Interpersonal relationships are a fundamental aspect of human life , influencin…" at bounding box center [609, 341] width 764 height 98
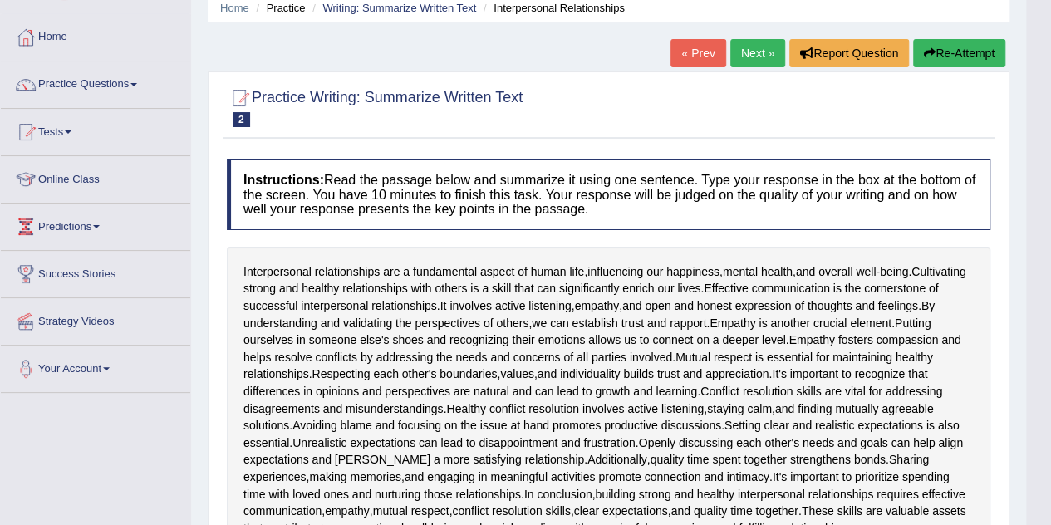
scroll to position [0, 0]
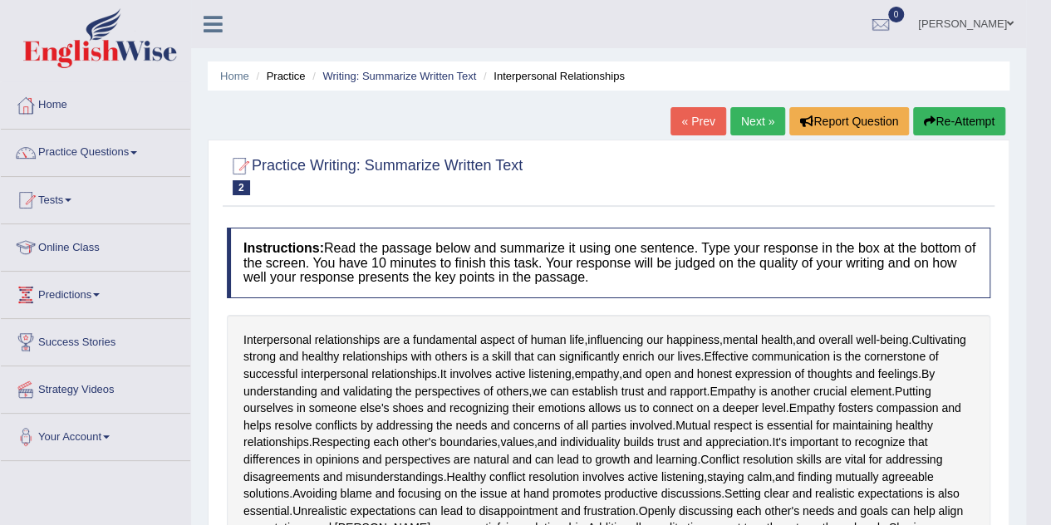
click at [930, 130] on button "Re-Attempt" at bounding box center [959, 121] width 92 height 28
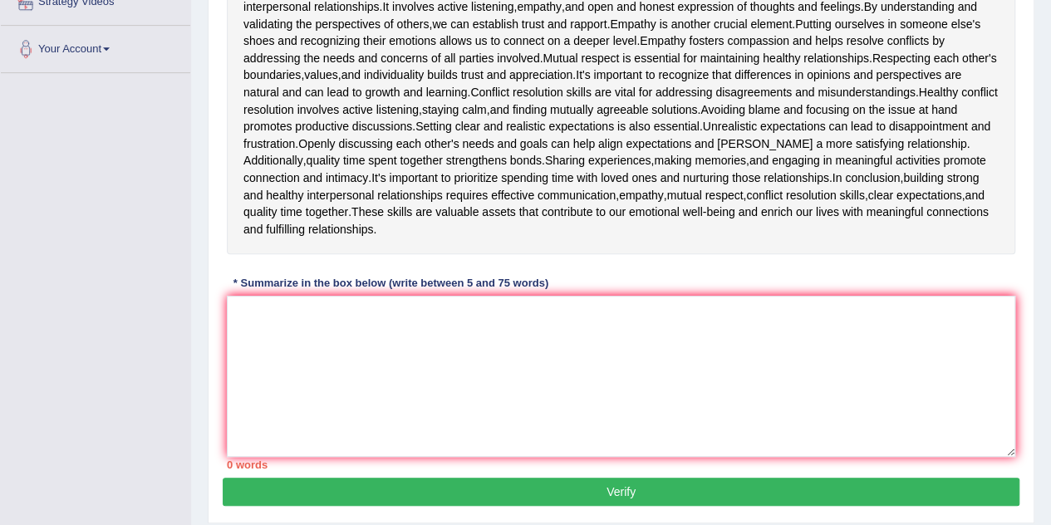
scroll to position [437, 0]
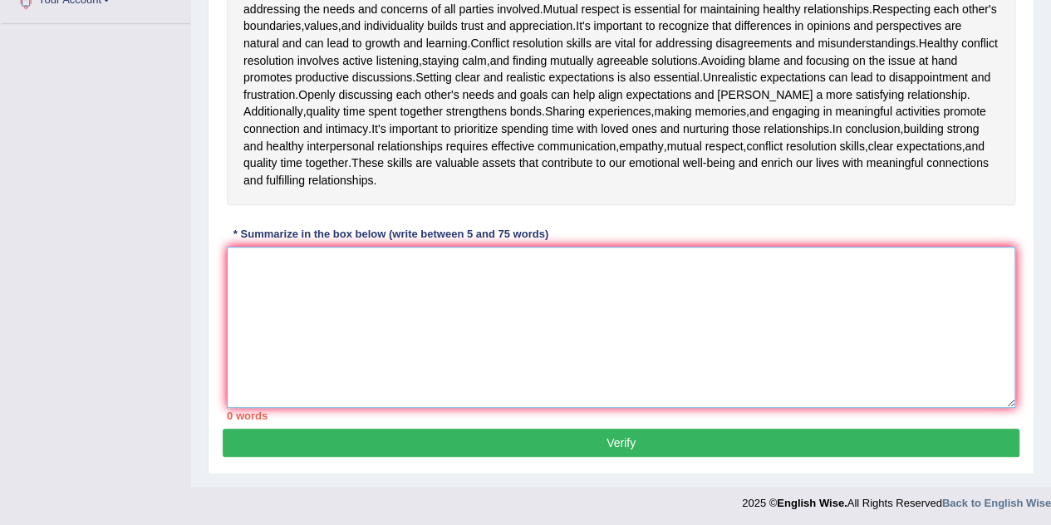
click at [765, 346] on textarea at bounding box center [621, 327] width 788 height 161
paste textarea "Interpersonal relationships are a fundamental aspect of human life, influencing…"
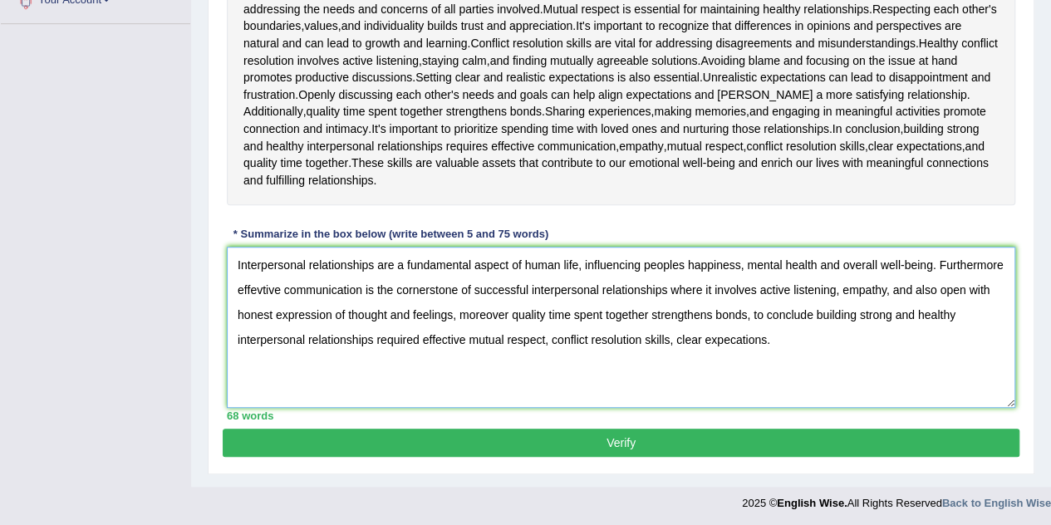
click at [936, 265] on textarea "Interpersonal relationships are a fundamental aspect of human life, influencing…" at bounding box center [621, 327] width 788 height 161
type textarea "Interpersonal relationships are a fundamental aspect of human life, influencing…"
click at [827, 440] on button "Verify" at bounding box center [621, 443] width 797 height 28
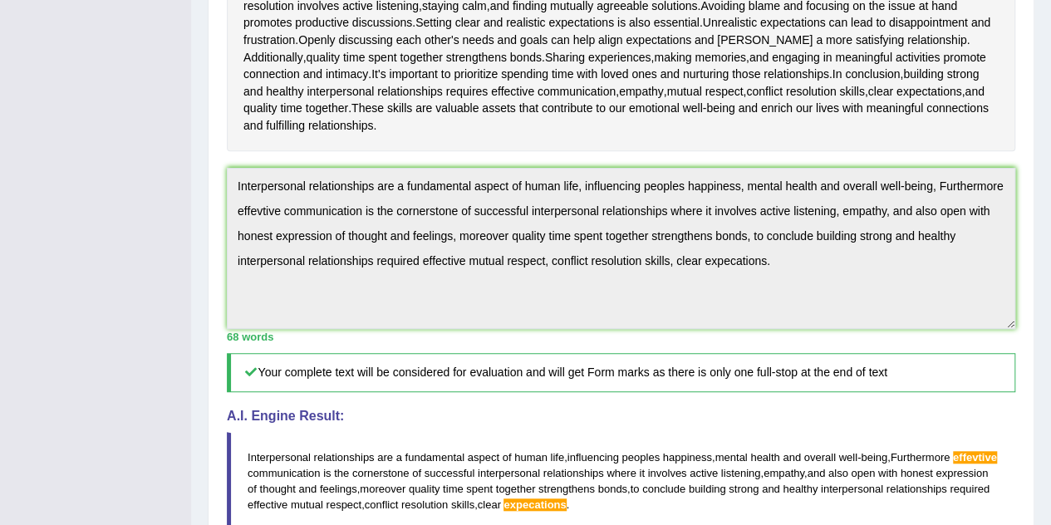
scroll to position [395, 0]
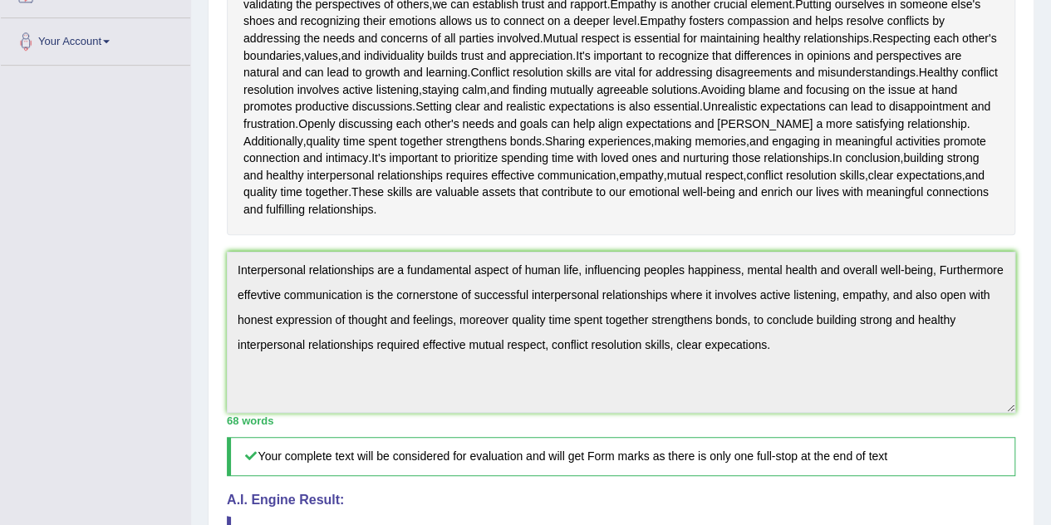
drag, startPoint x: 1059, startPoint y: 237, endPoint x: 1063, endPoint y: 292, distance: 55.0
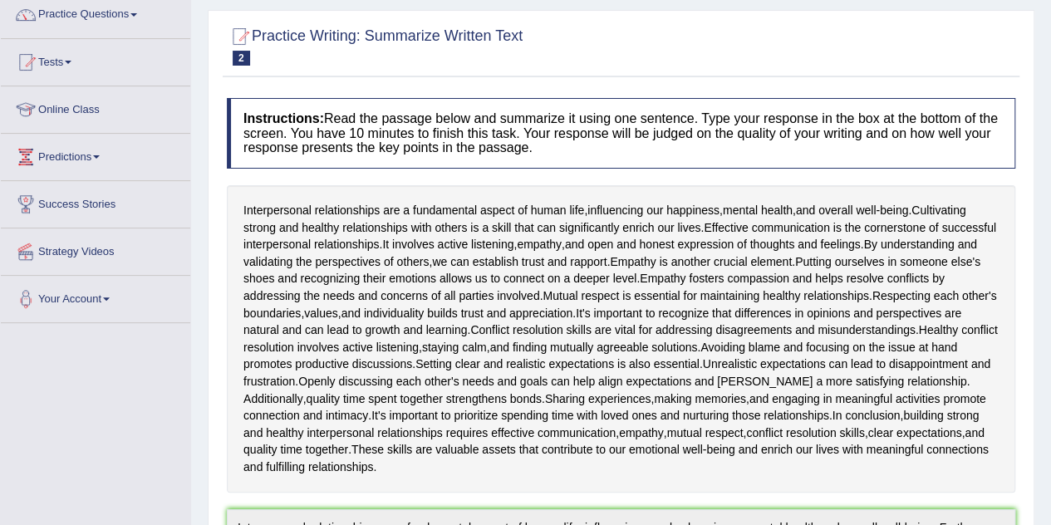
scroll to position [108, 0]
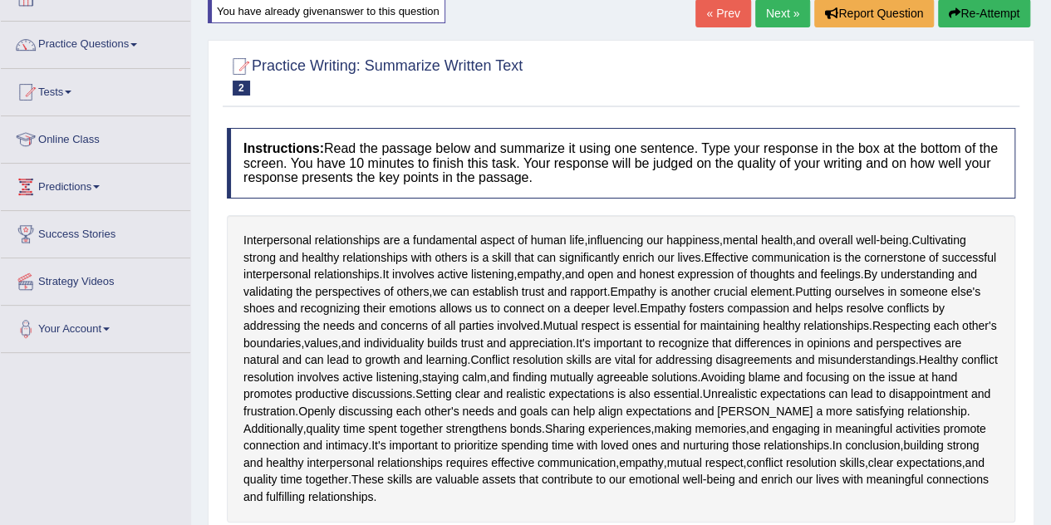
click at [961, 14] on button "Re-Attempt" at bounding box center [984, 13] width 92 height 28
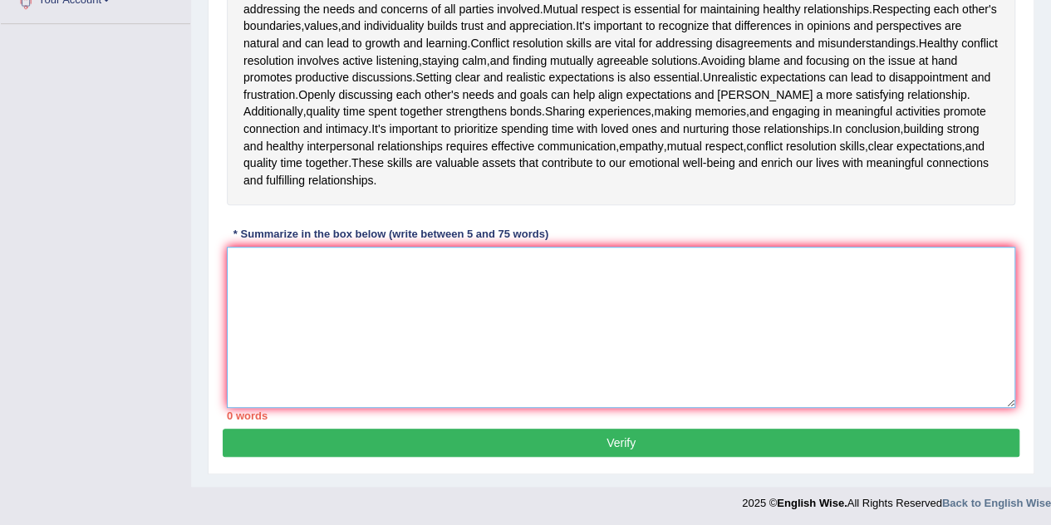
click at [705, 307] on textarea at bounding box center [621, 327] width 788 height 161
paste textarea "Interpersonal relationships are a fundamental aspect of human life, influencing…"
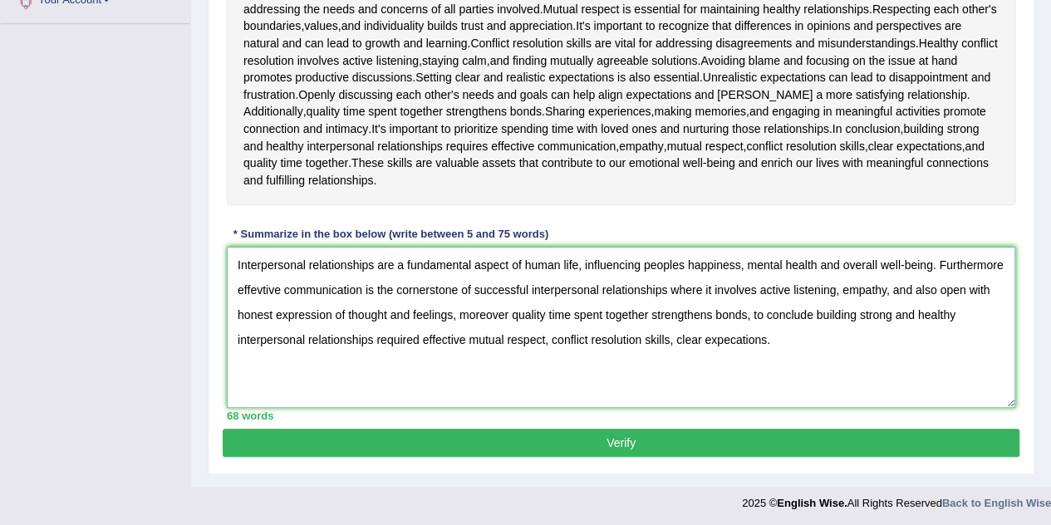
click at [263, 288] on textarea "Interpersonal relationships are a fundamental aspect of human life, influencing…" at bounding box center [621, 327] width 788 height 161
click at [740, 343] on textarea "Interpersonal relationships are a fundamental aspect of human life, influencing…" at bounding box center [621, 327] width 788 height 161
type textarea "Interpersonal relationships are a fundamental aspect of human life, influencing…"
click at [703, 434] on button "Verify" at bounding box center [621, 443] width 797 height 28
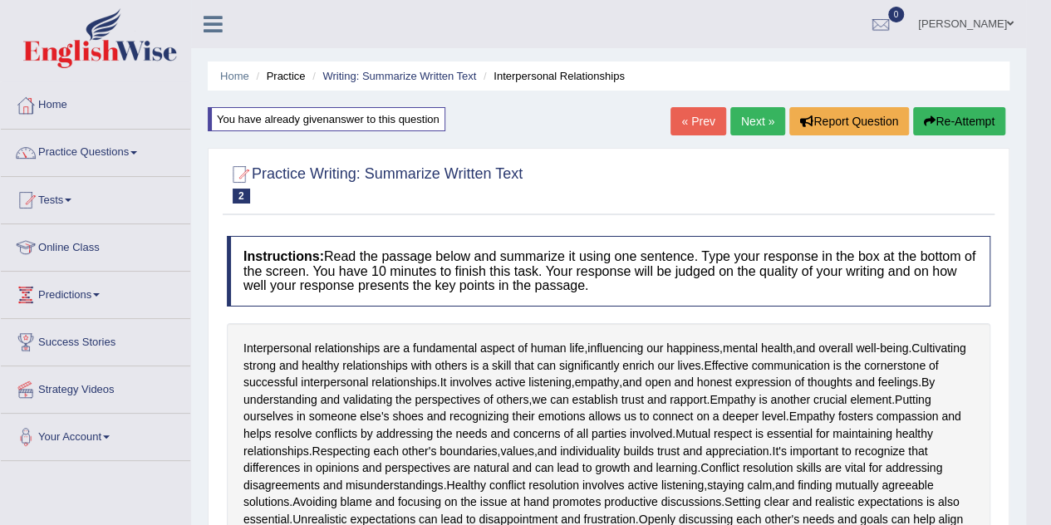
click at [955, 117] on button "Re-Attempt" at bounding box center [959, 121] width 92 height 28
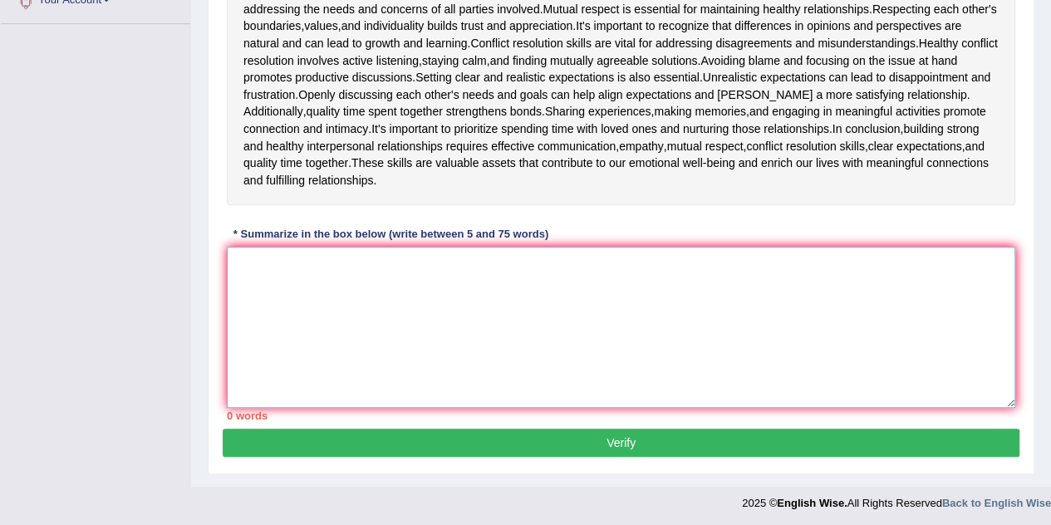
click at [625, 323] on textarea at bounding box center [621, 327] width 788 height 161
paste textarea "Interpersonal relationships are a fundamental aspect of human life, influencing…"
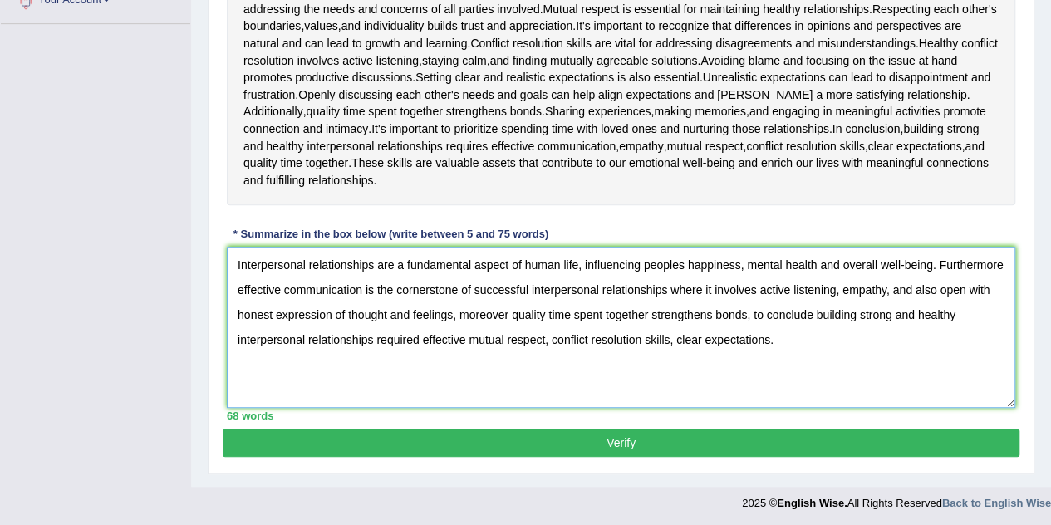
click at [937, 268] on textarea "Interpersonal relationships are a fundamental aspect of human life, influencing…" at bounding box center [621, 327] width 788 height 161
type textarea "Interpersonal relationships are a fundamental aspect of human life, influencing…"
click at [824, 435] on button "Verify" at bounding box center [621, 443] width 797 height 28
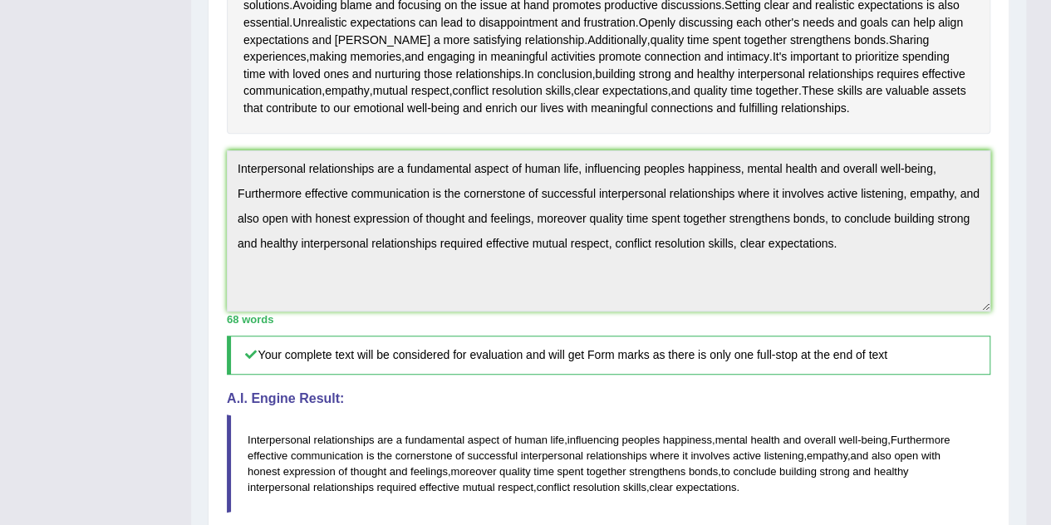
scroll to position [638, 0]
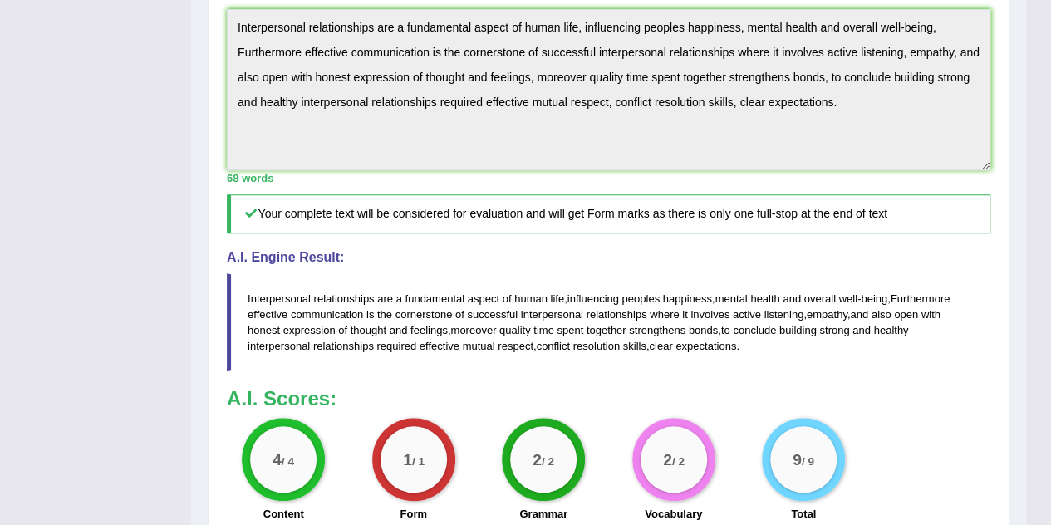
drag, startPoint x: 1063, startPoint y: 280, endPoint x: 1054, endPoint y: 525, distance: 245.3
